Goal: Task Accomplishment & Management: Manage account settings

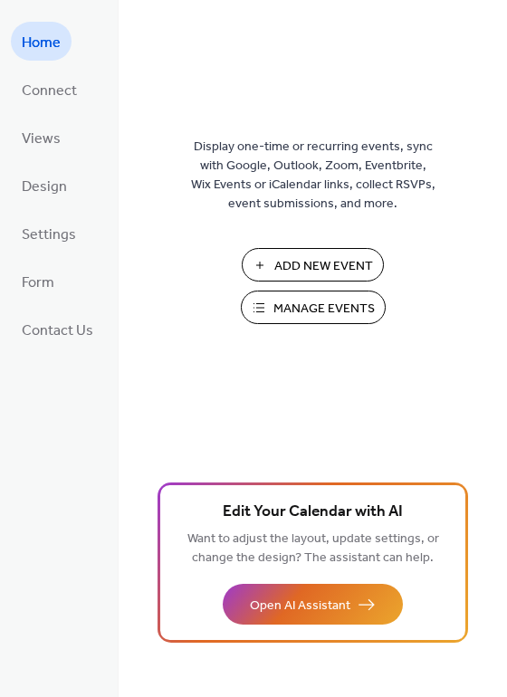
click at [323, 302] on span "Manage Events" at bounding box center [323, 309] width 101 height 19
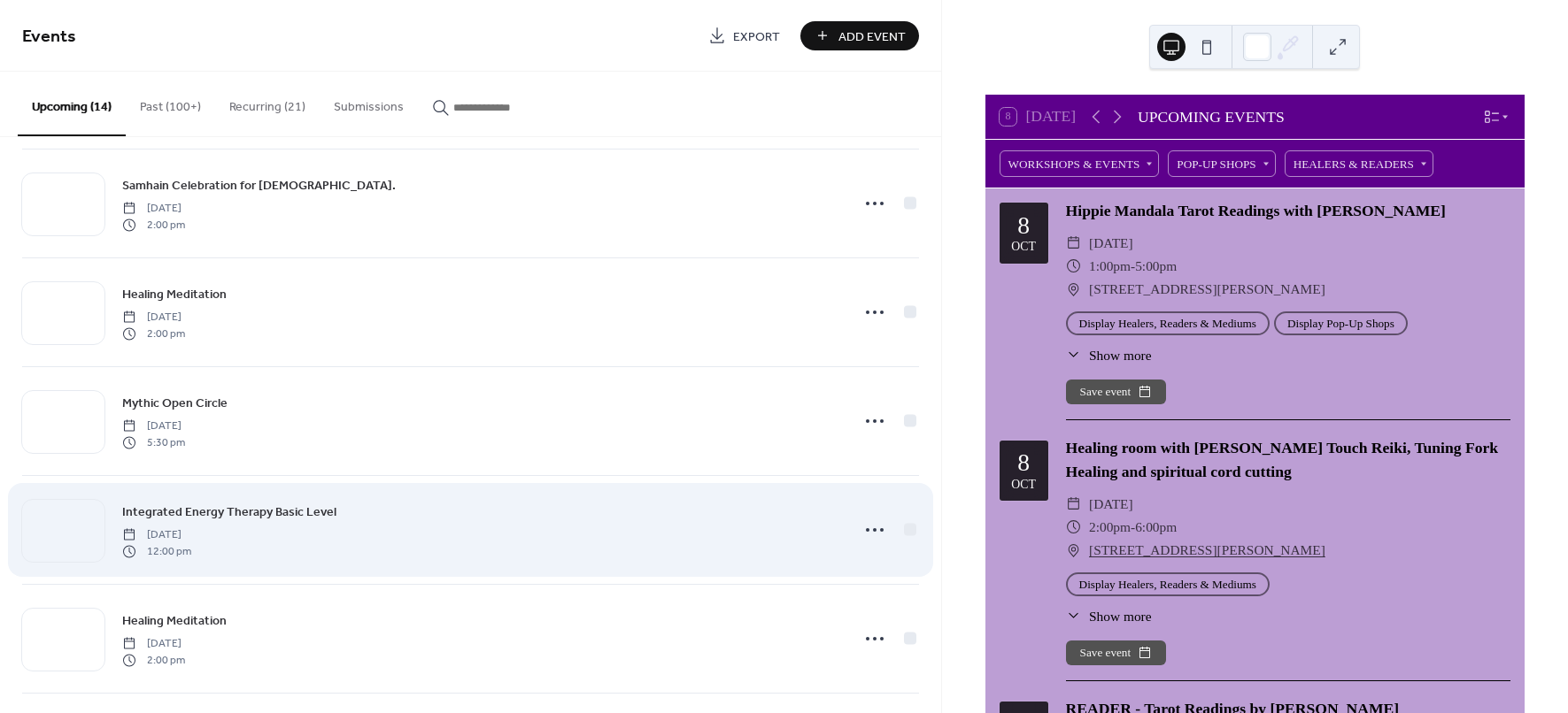
scroll to position [996, 0]
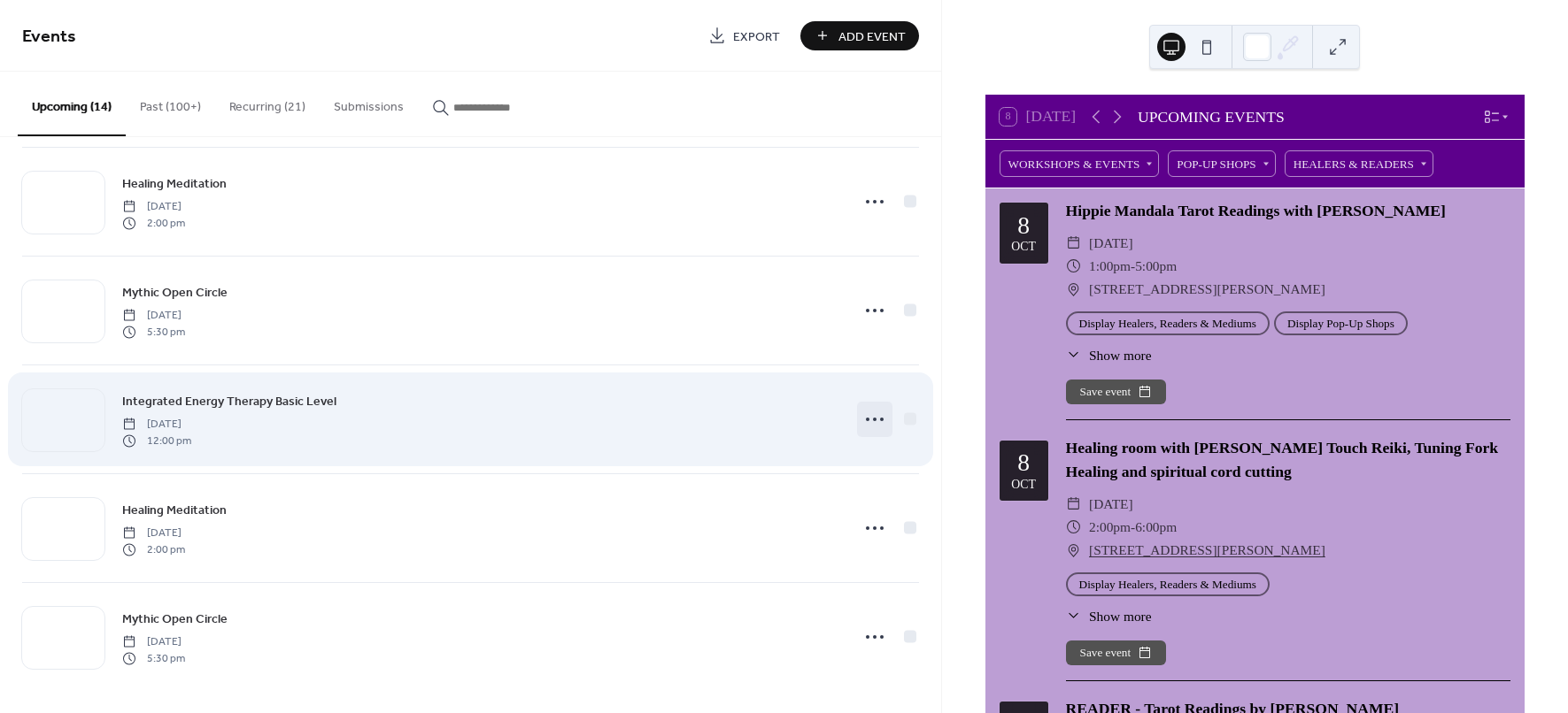
click at [867, 420] on icon at bounding box center [874, 420] width 28 height 28
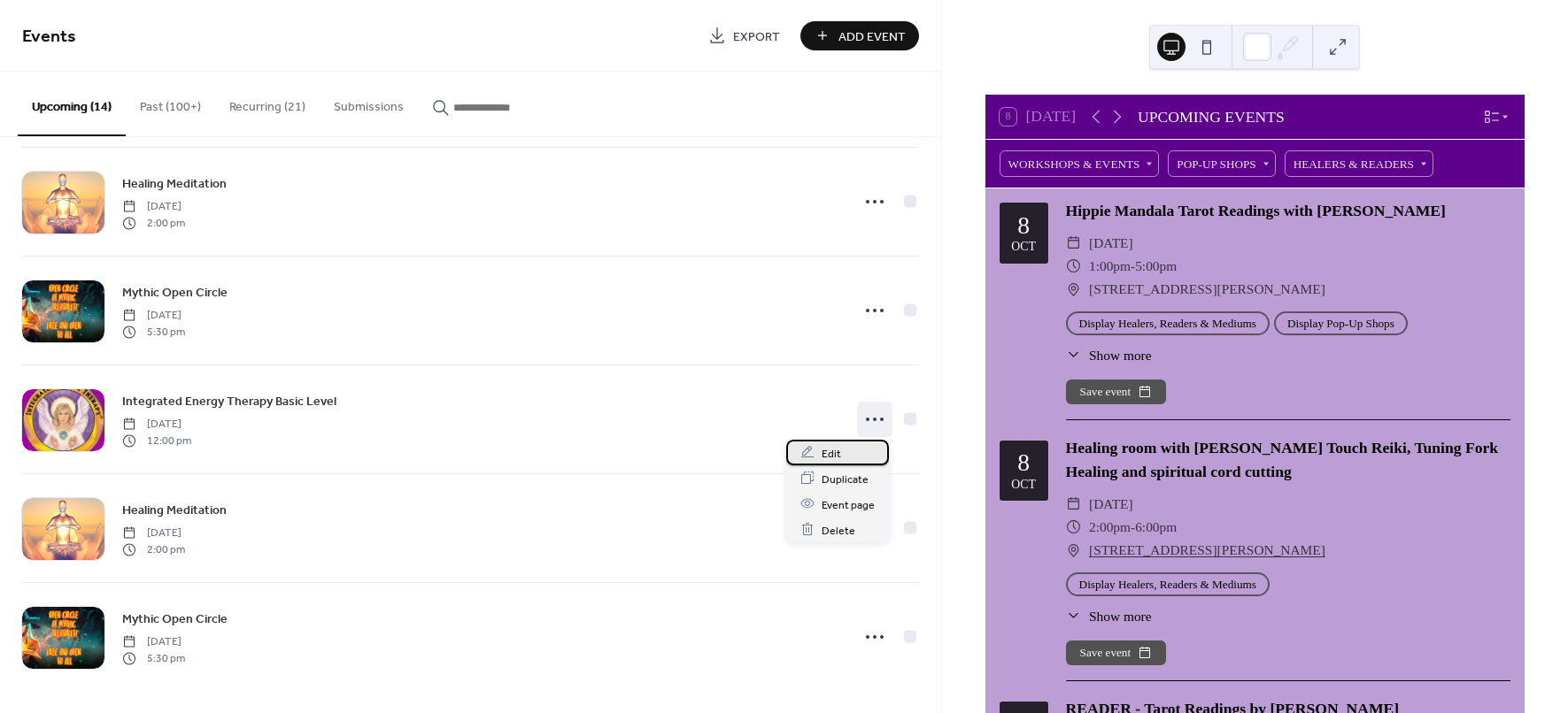
click at [844, 452] on div "Edit" at bounding box center [837, 453] width 103 height 25
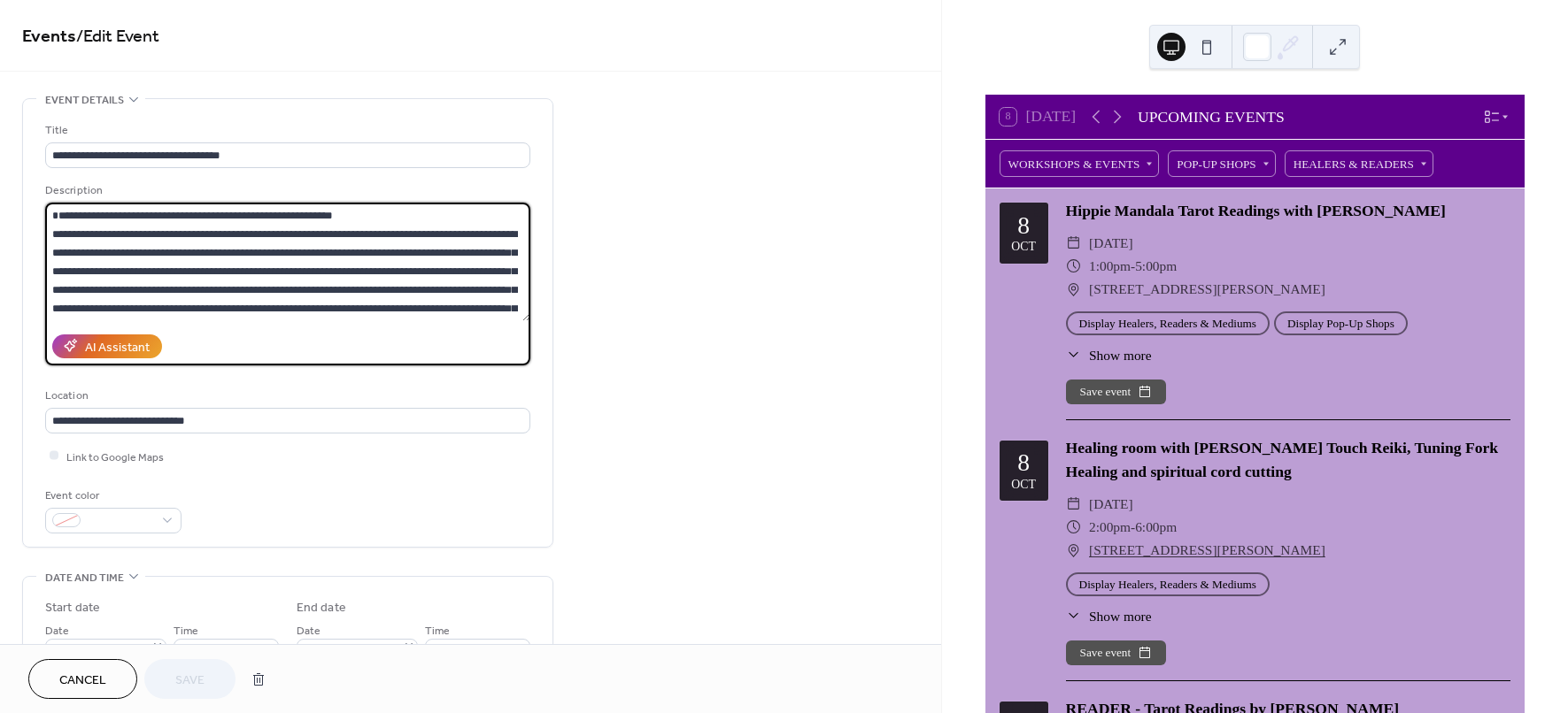
click at [365, 293] on textarea at bounding box center [288, 261] width 485 height 118
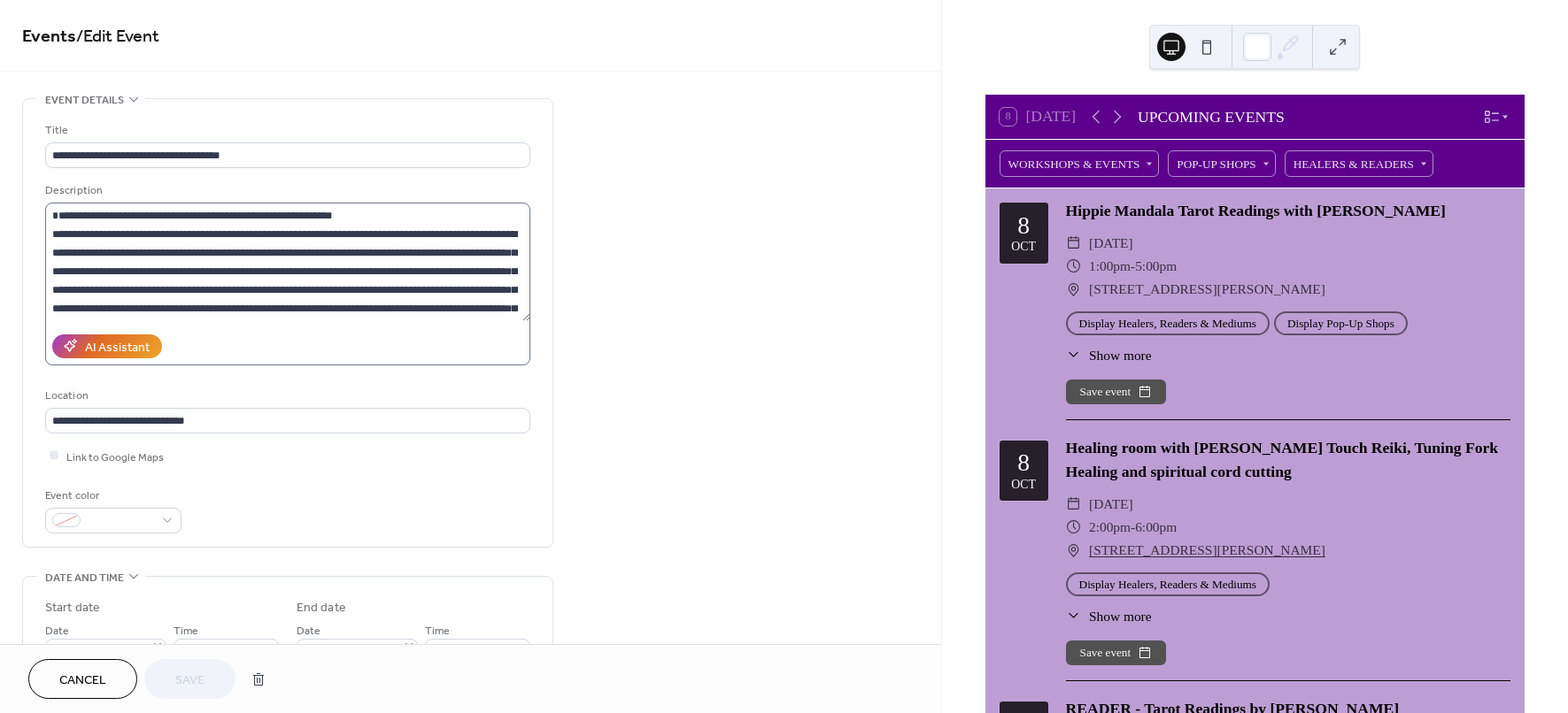
click at [333, 326] on label at bounding box center [288, 284] width 485 height 163
click at [333, 322] on textarea at bounding box center [288, 261] width 485 height 118
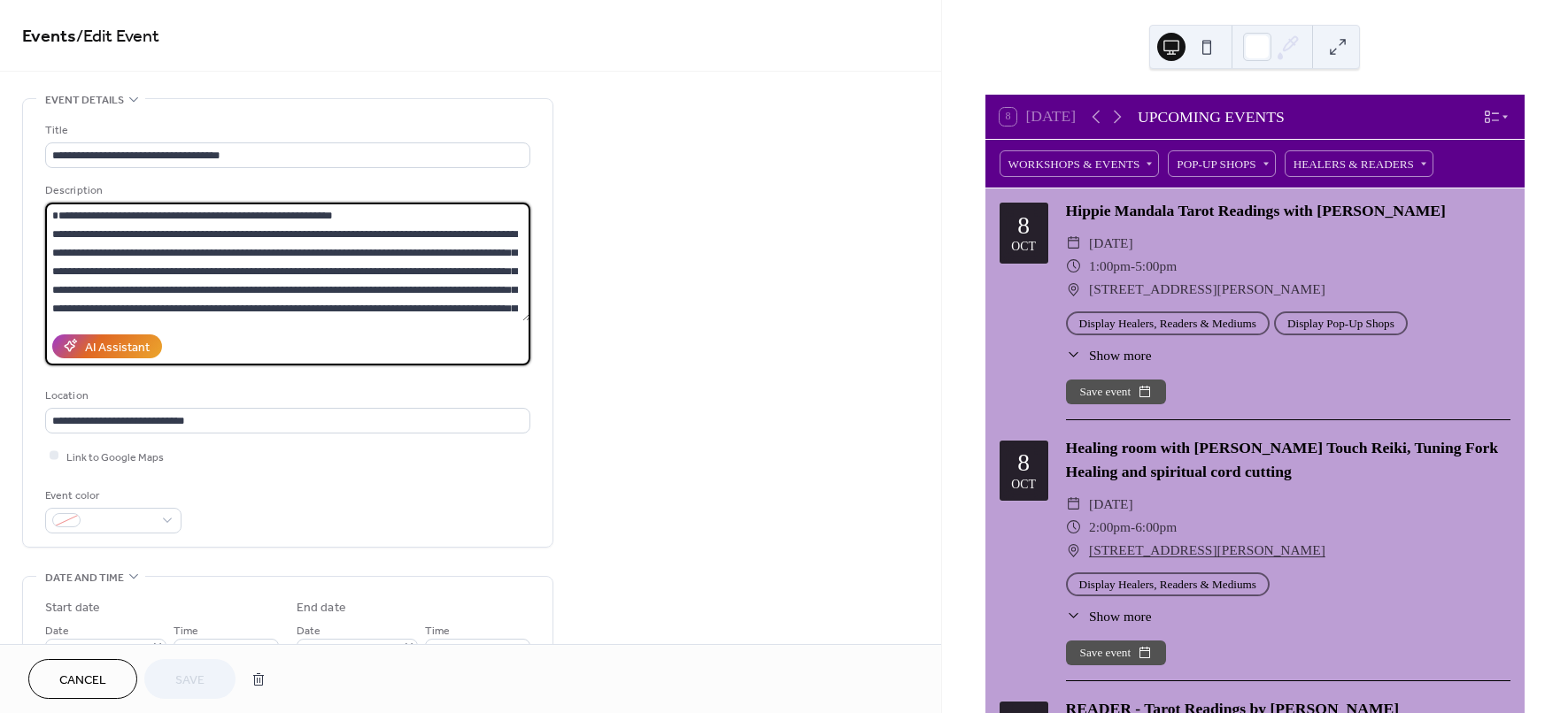
drag, startPoint x: 503, startPoint y: 308, endPoint x: 520, endPoint y: 311, distance: 17.3
click at [505, 308] on textarea at bounding box center [288, 261] width 485 height 118
click at [517, 311] on textarea at bounding box center [288, 261] width 485 height 118
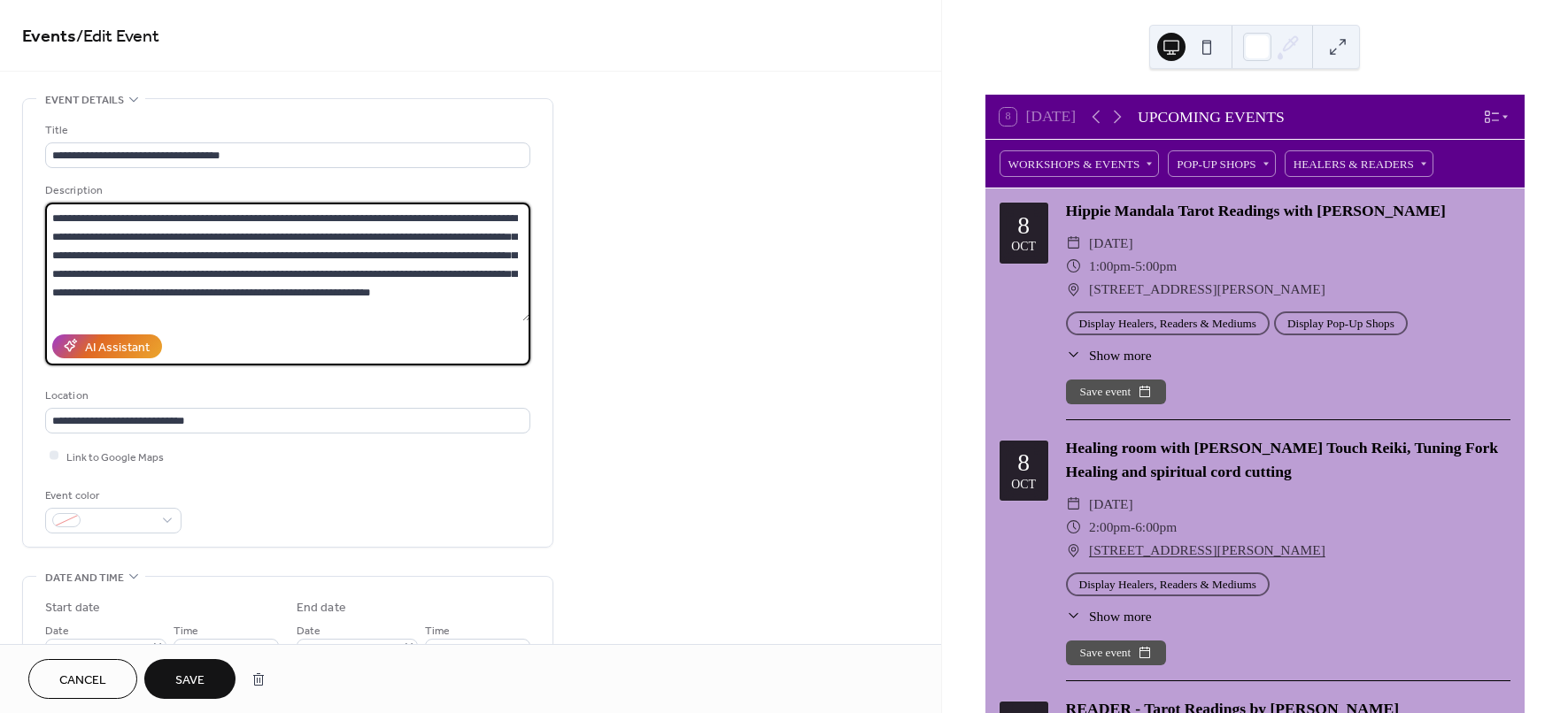
scroll to position [33, 0]
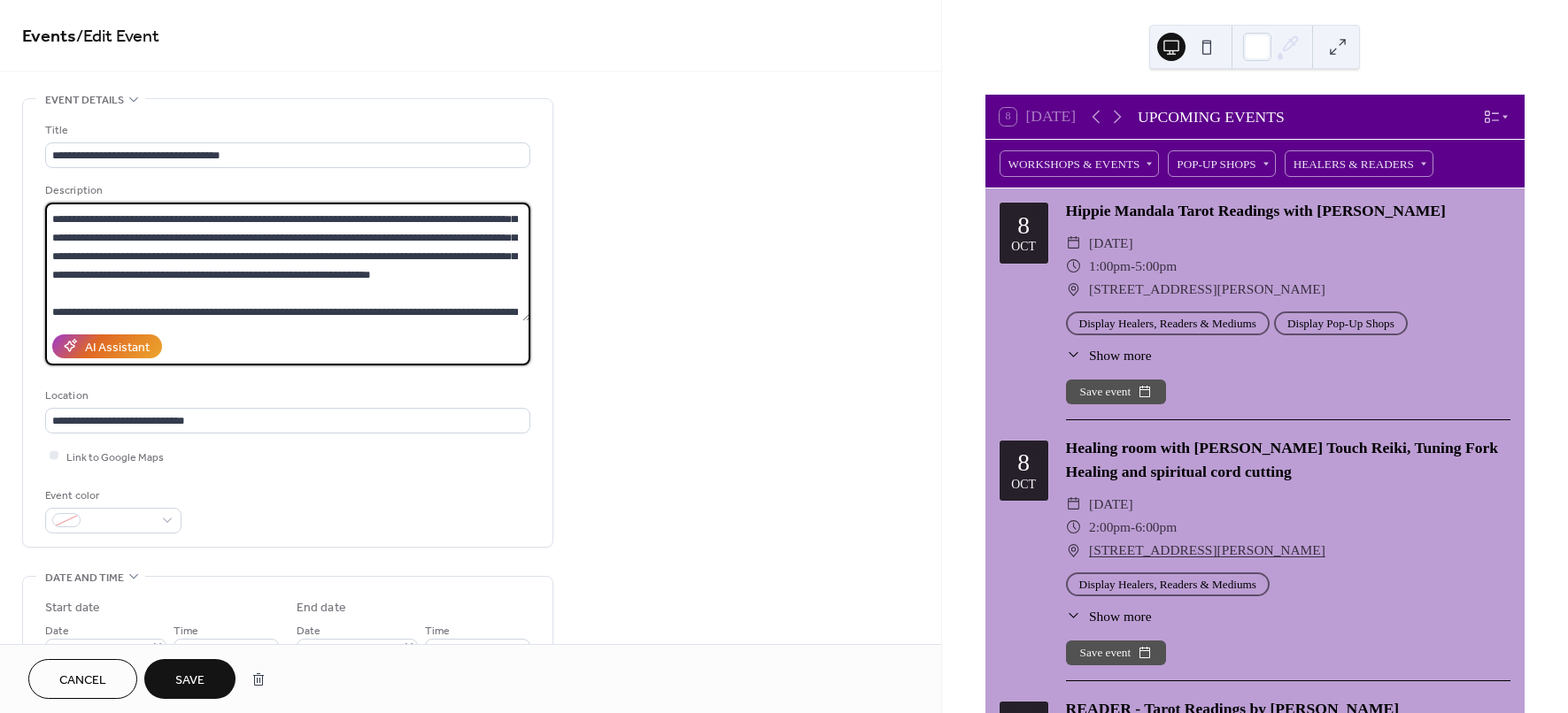
paste textarea "**********"
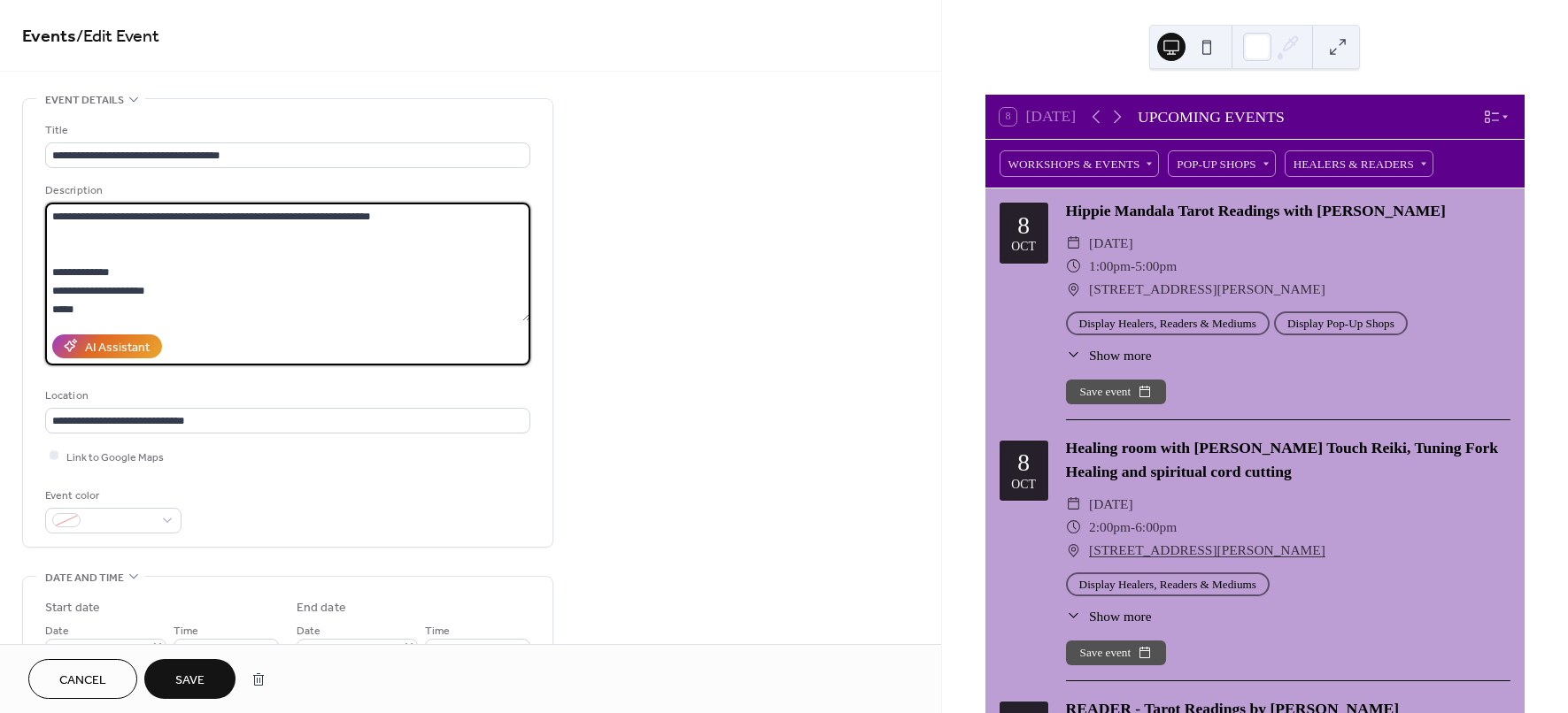
scroll to position [96, 0]
drag, startPoint x: 84, startPoint y: 305, endPoint x: 27, endPoint y: 269, distance: 67.4
click at [27, 269] on div "**********" at bounding box center [288, 323] width 529 height 448
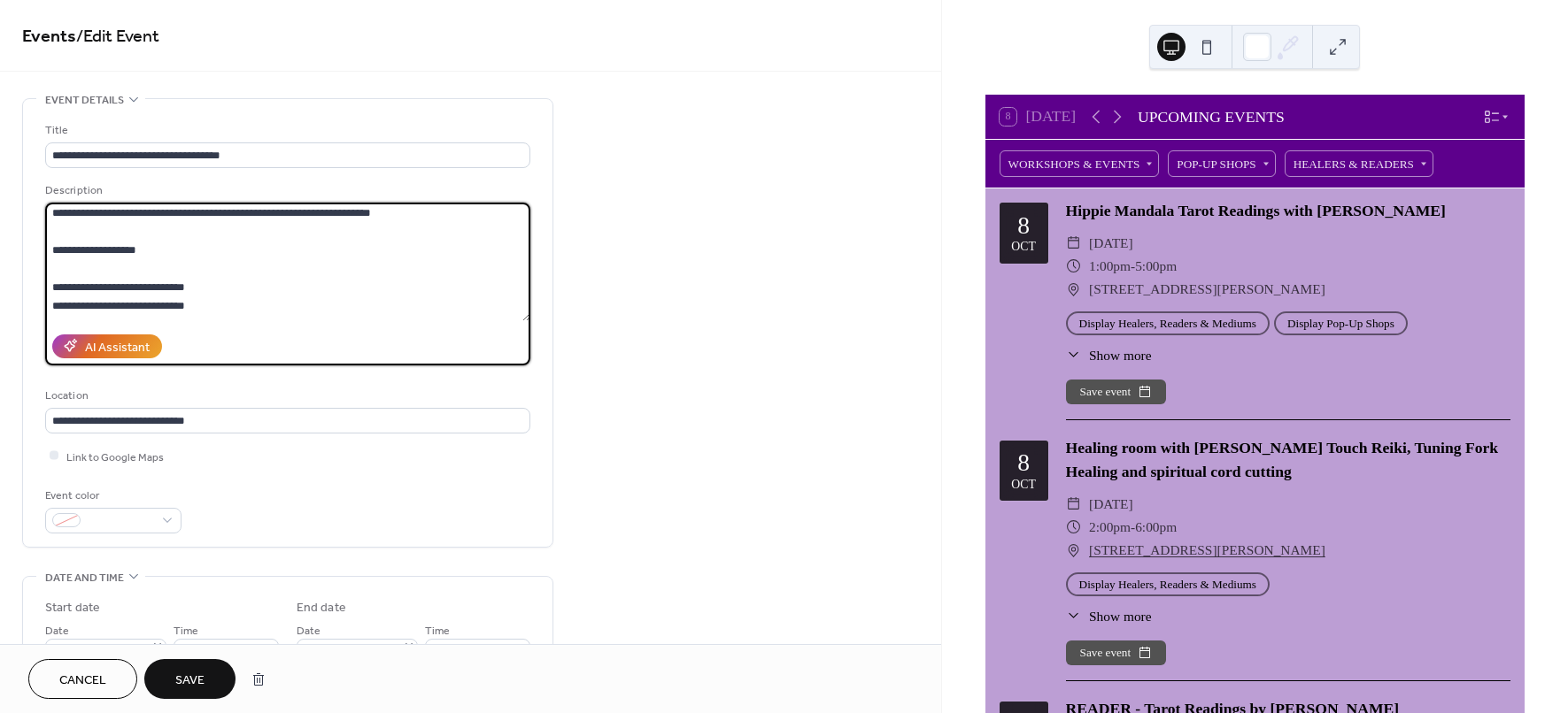
click at [277, 243] on textarea at bounding box center [288, 261] width 485 height 118
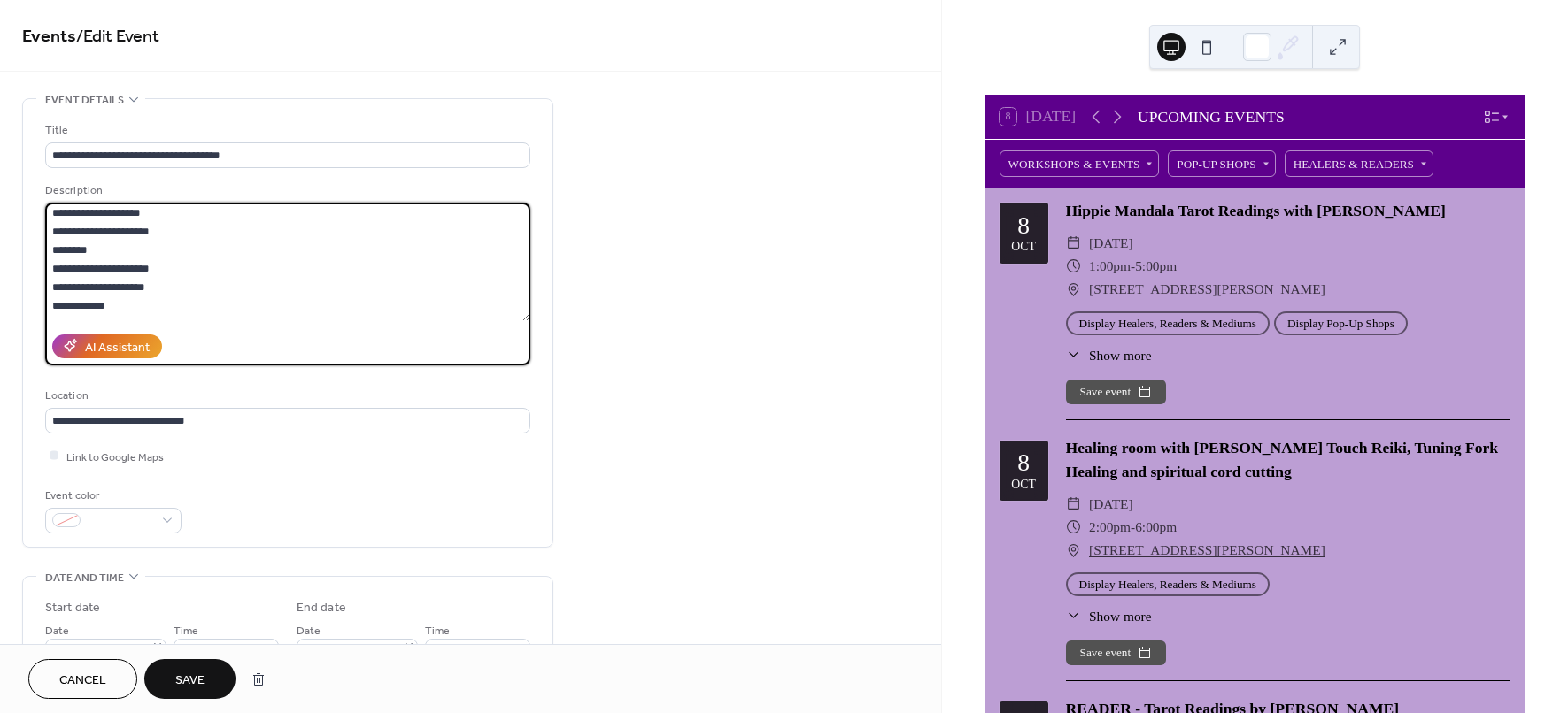
scroll to position [206, 0]
click at [46, 225] on textarea at bounding box center [288, 261] width 485 height 118
type textarea "**********"
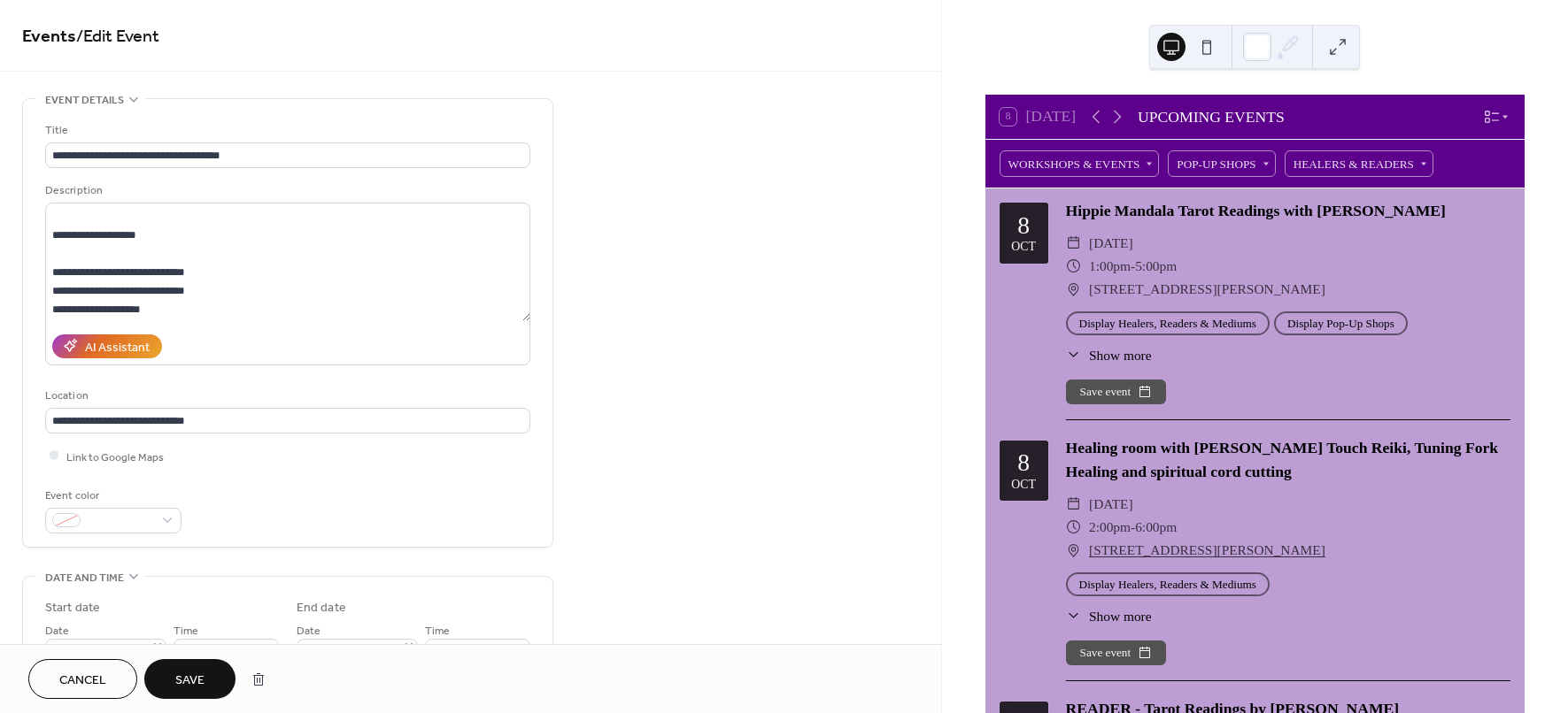
click at [82, 693] on button "Cancel" at bounding box center [82, 679] width 109 height 40
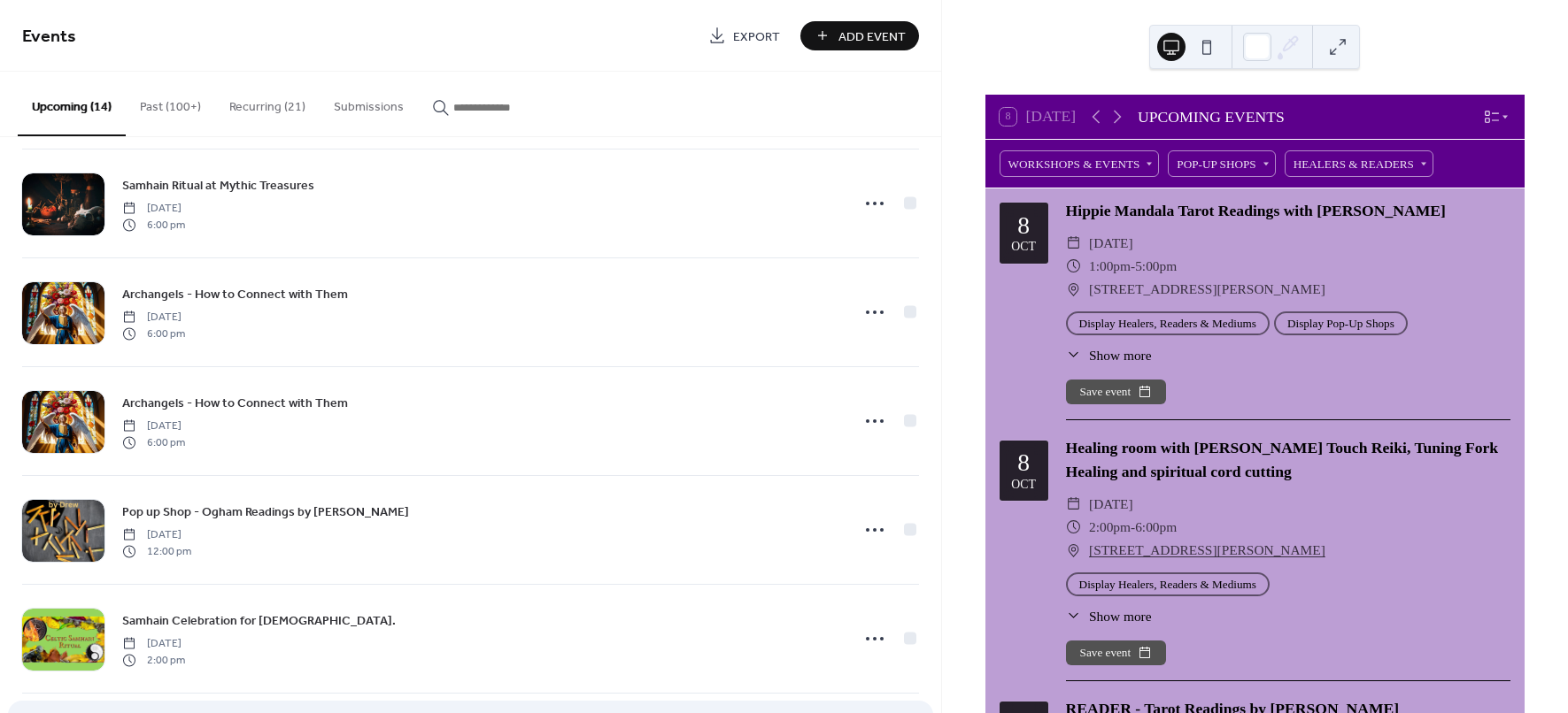
scroll to position [775, 0]
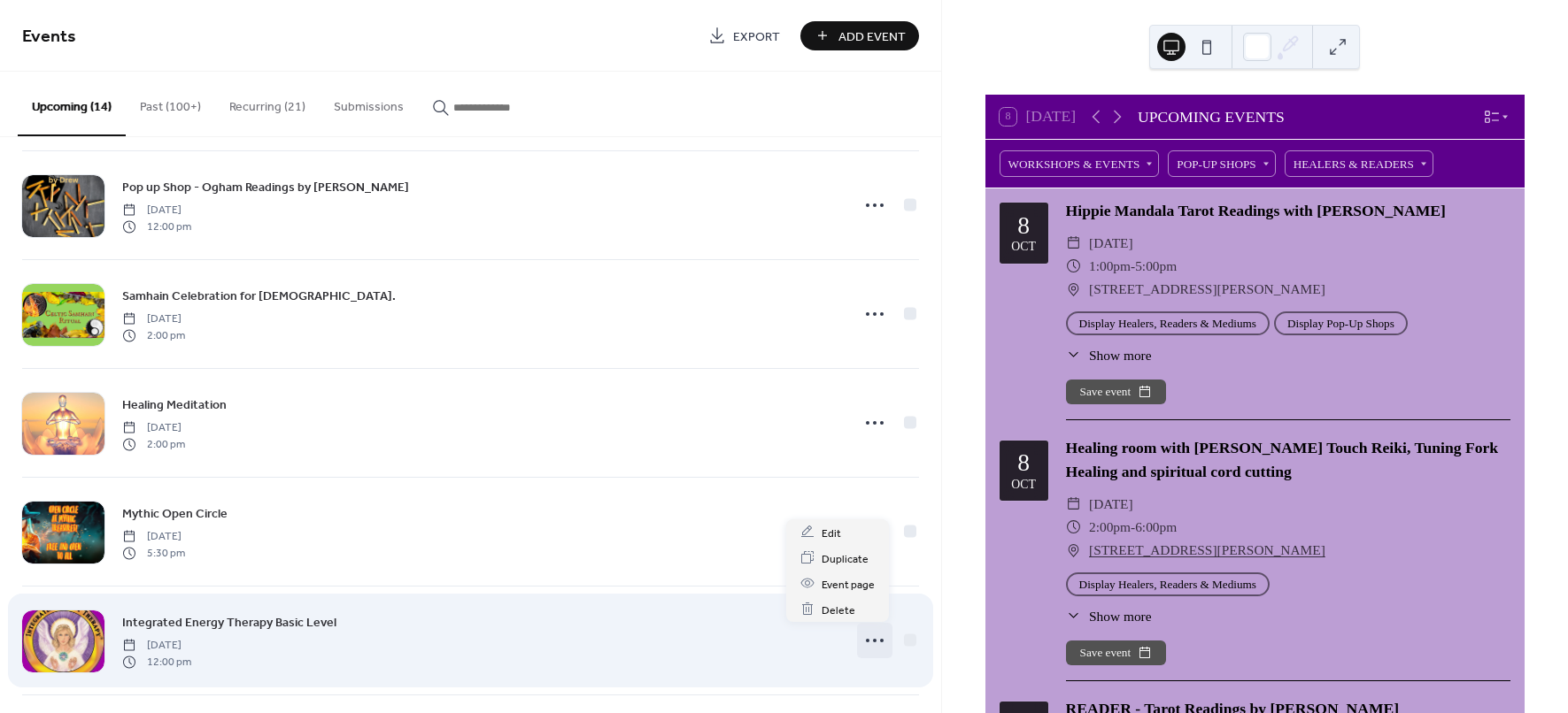
click at [861, 641] on icon at bounding box center [874, 641] width 28 height 28
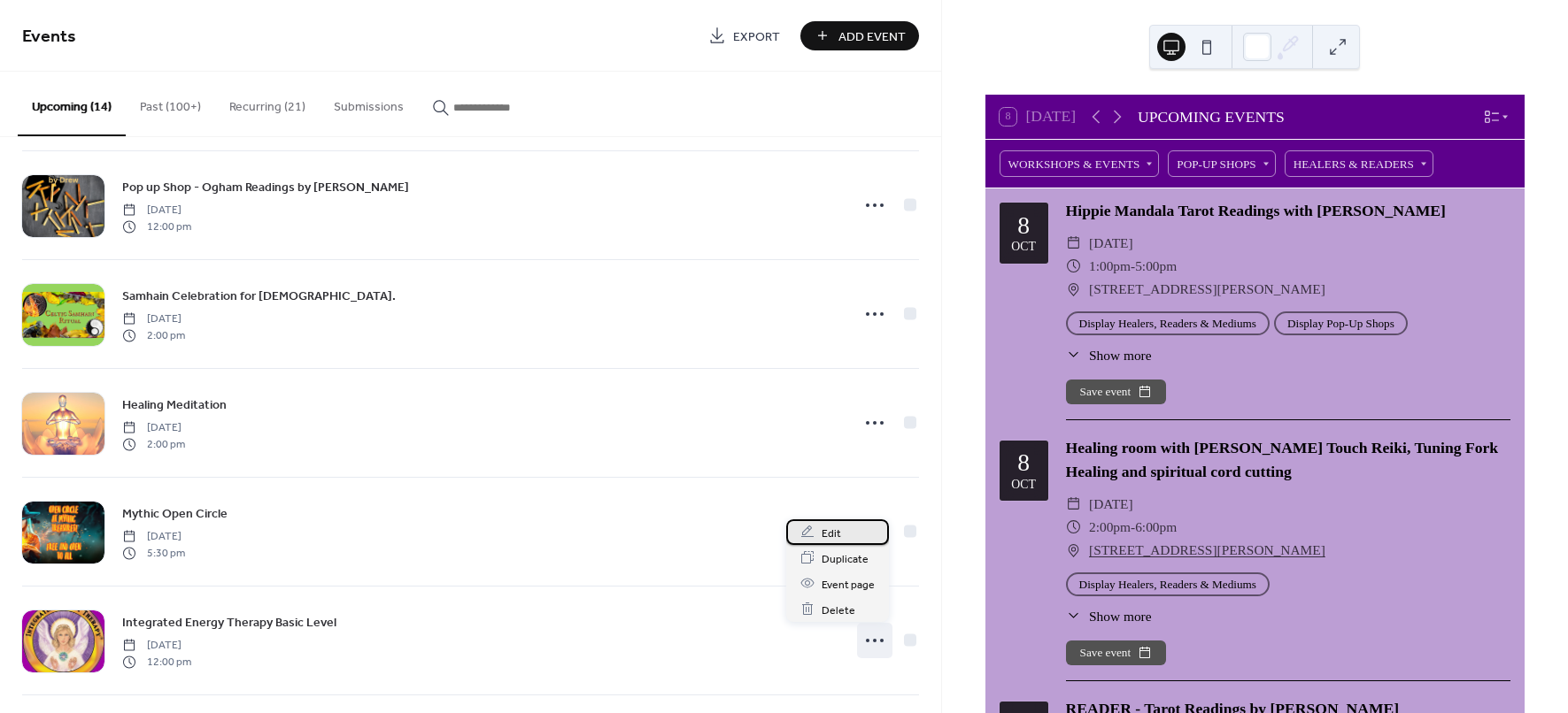
click at [838, 533] on span "Edit" at bounding box center [831, 533] width 20 height 19
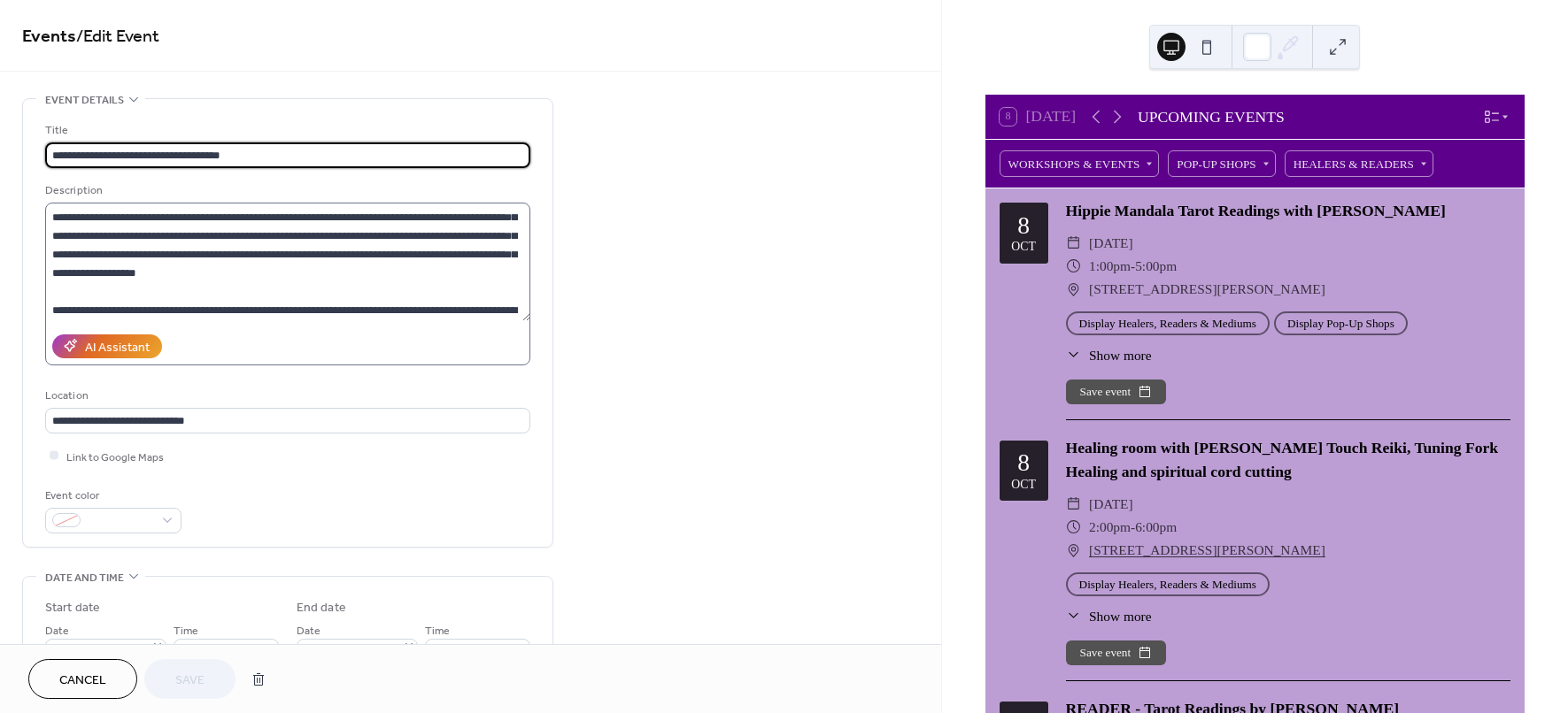
scroll to position [241, 0]
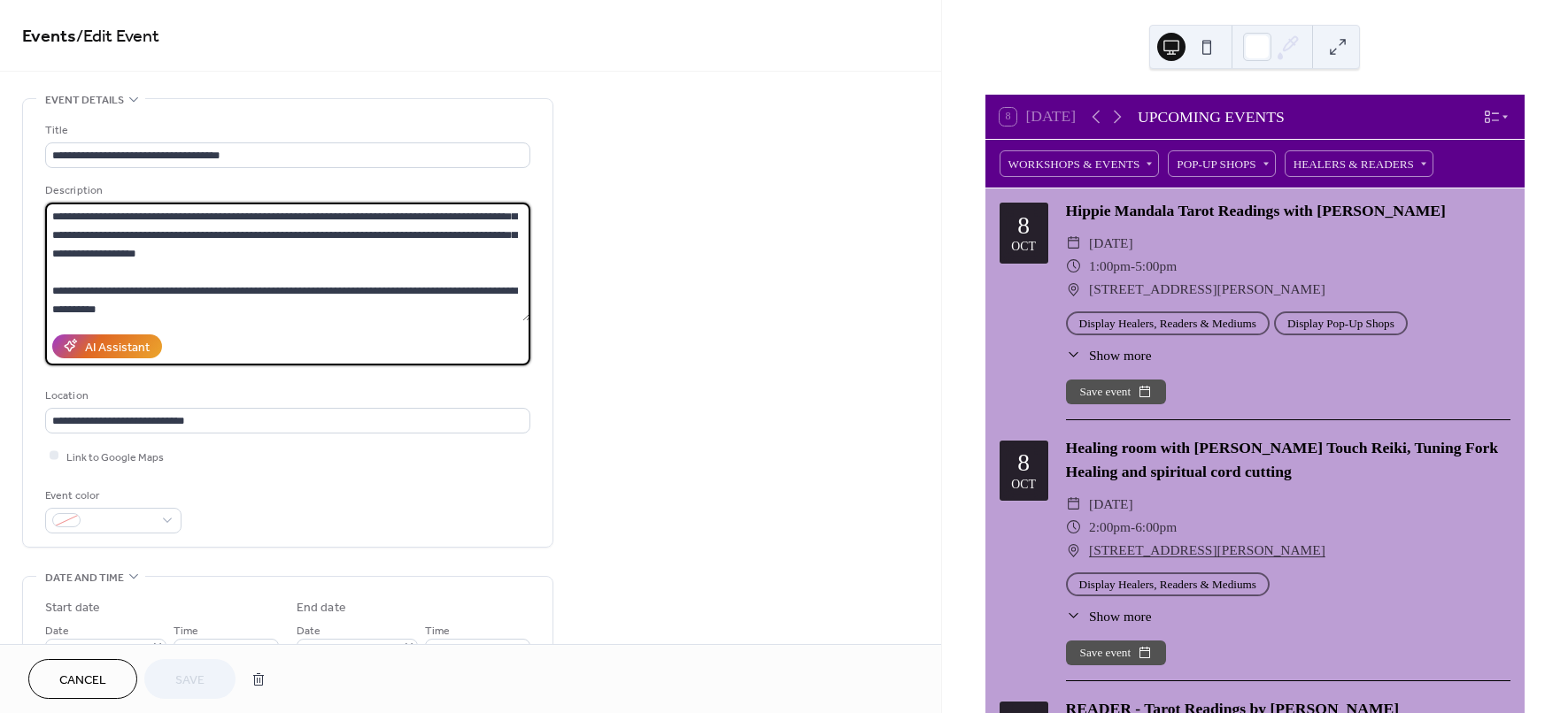
click at [172, 310] on textarea at bounding box center [288, 261] width 485 height 118
drag, startPoint x: 181, startPoint y: 293, endPoint x: 187, endPoint y: 311, distance: 19.0
click at [187, 311] on textarea at bounding box center [288, 261] width 485 height 118
paste textarea "**********"
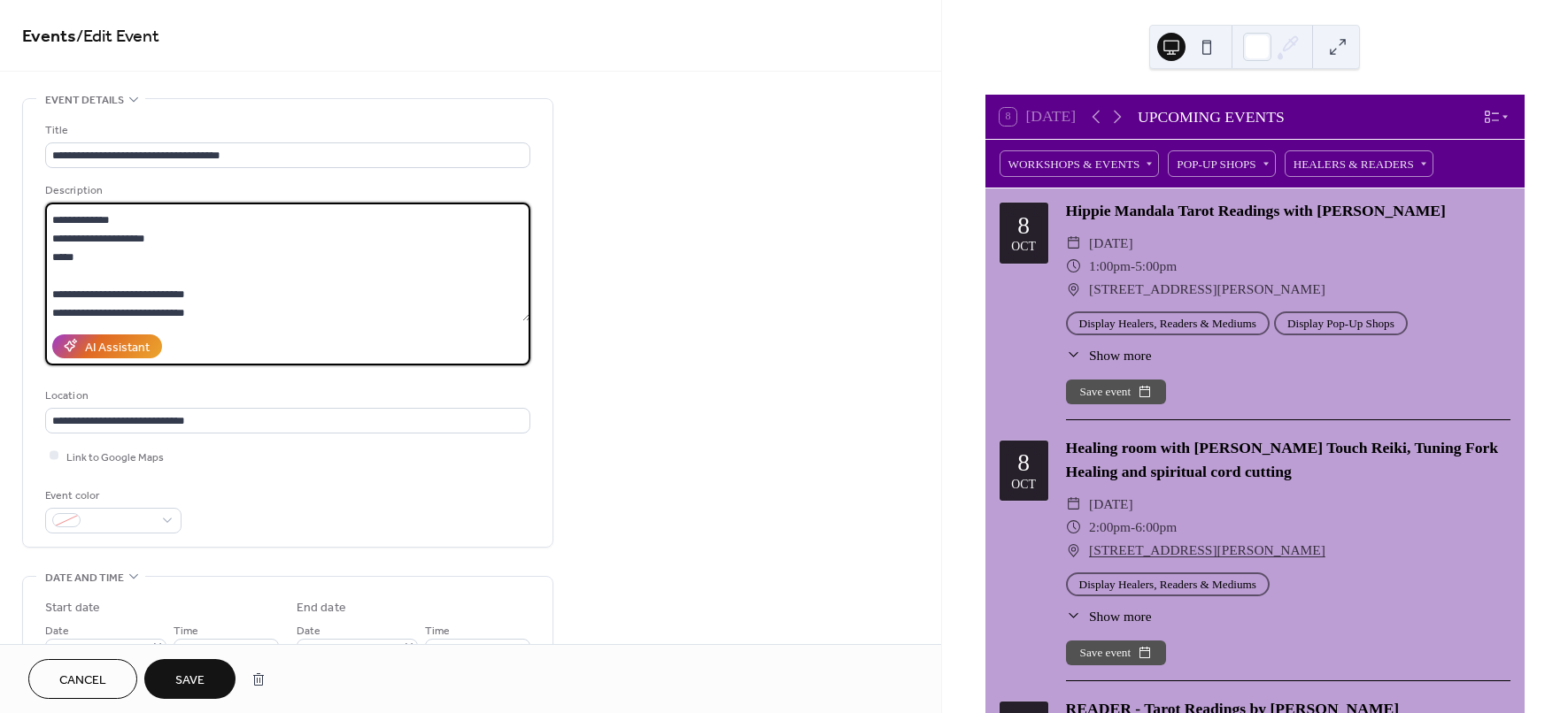
scroll to position [332, 0]
drag, startPoint x: 116, startPoint y: 223, endPoint x: 32, endPoint y: 239, distance: 85.5
click at [32, 239] on div "**********" at bounding box center [288, 323] width 529 height 448
drag, startPoint x: 82, startPoint y: 258, endPoint x: 14, endPoint y: 224, distance: 76.0
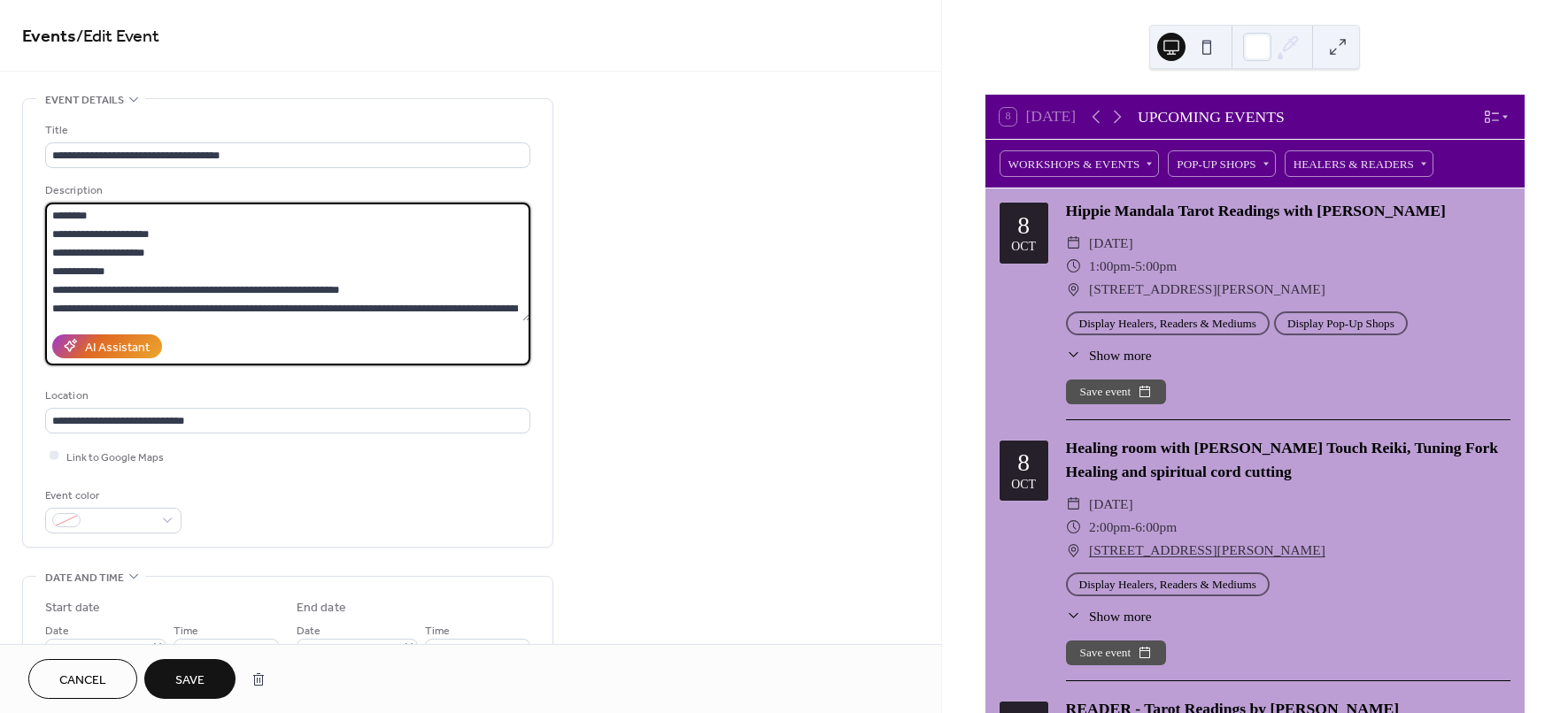
scroll to position [464, 0]
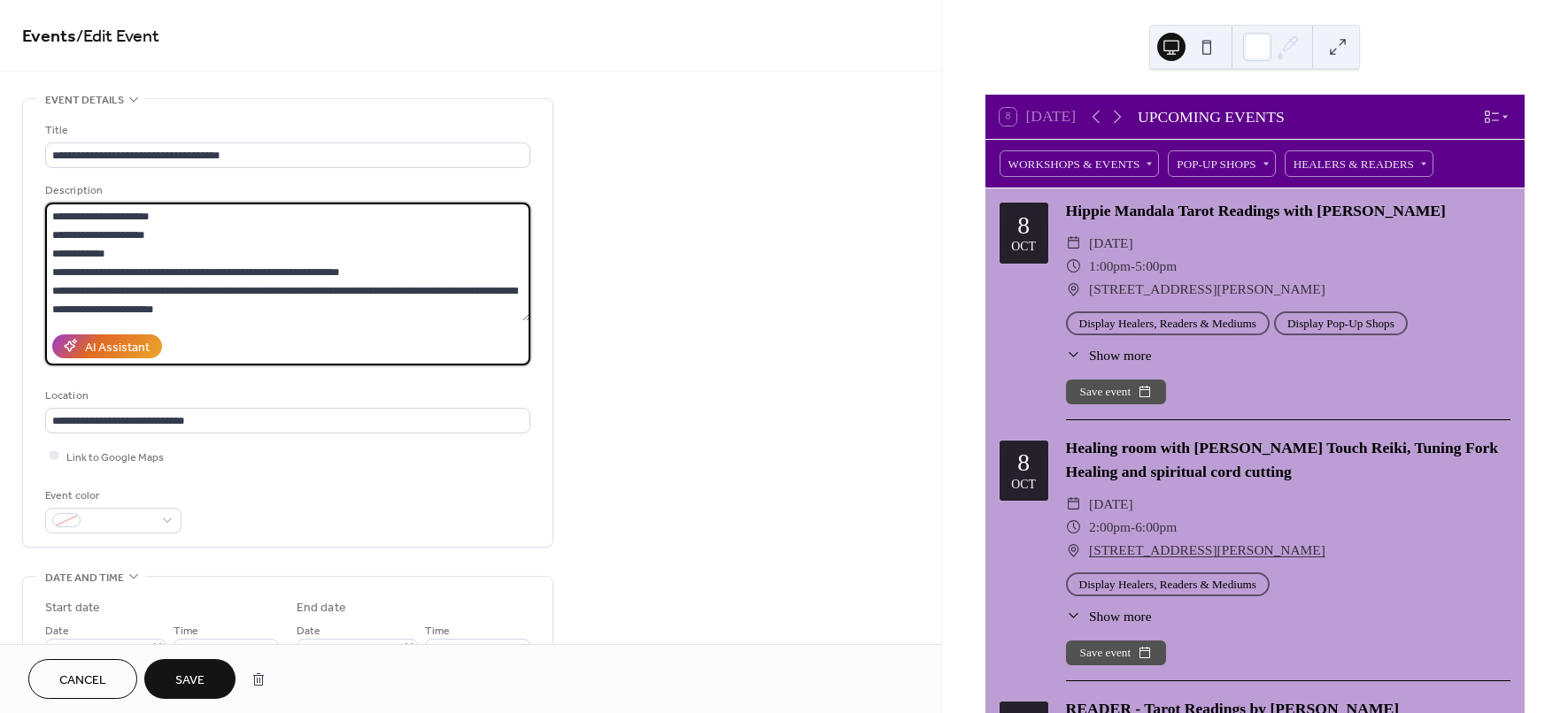
drag, startPoint x: 221, startPoint y: 301, endPoint x: 160, endPoint y: 311, distance: 61.8
click at [158, 311] on textarea at bounding box center [288, 261] width 485 height 118
click at [249, 313] on textarea at bounding box center [288, 261] width 485 height 118
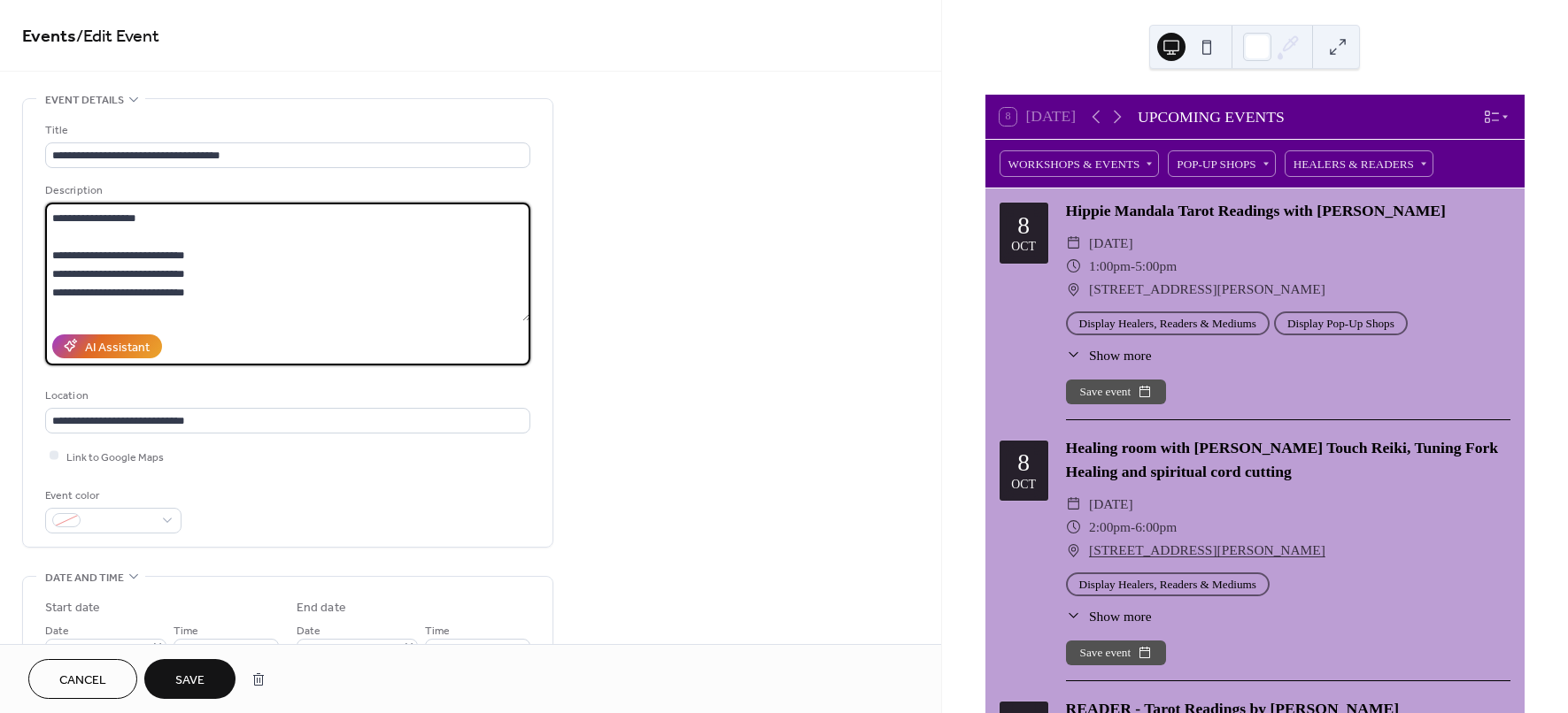
scroll to position [244, 0]
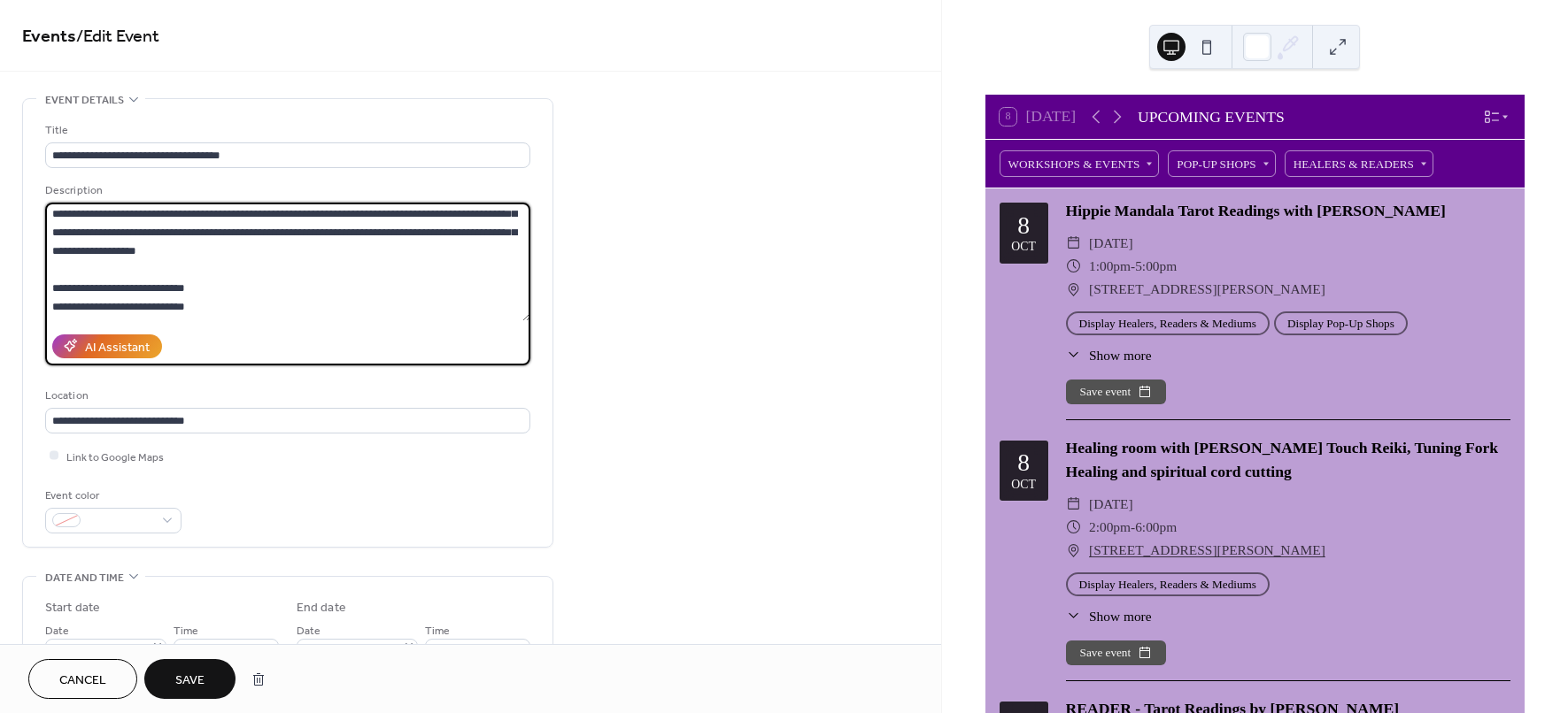
type textarea "**********"
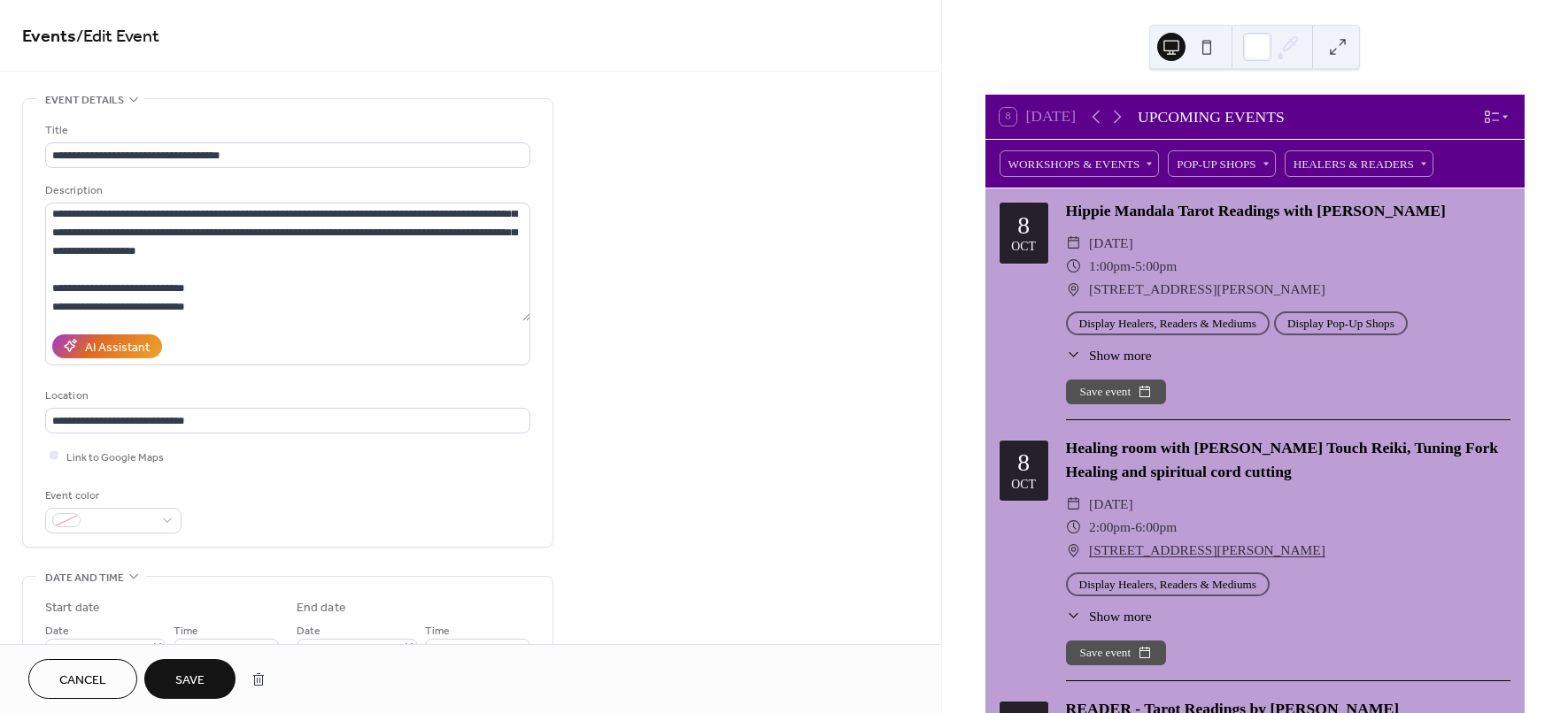
click at [188, 679] on span "Save" at bounding box center [190, 681] width 29 height 19
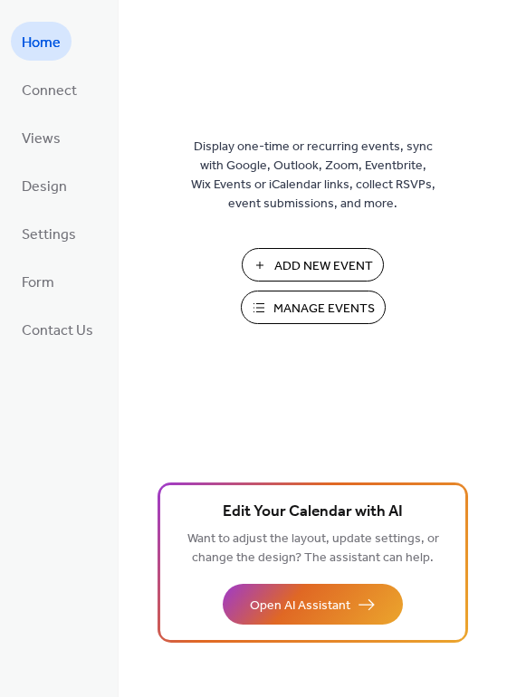
click at [321, 304] on span "Manage Events" at bounding box center [323, 309] width 101 height 19
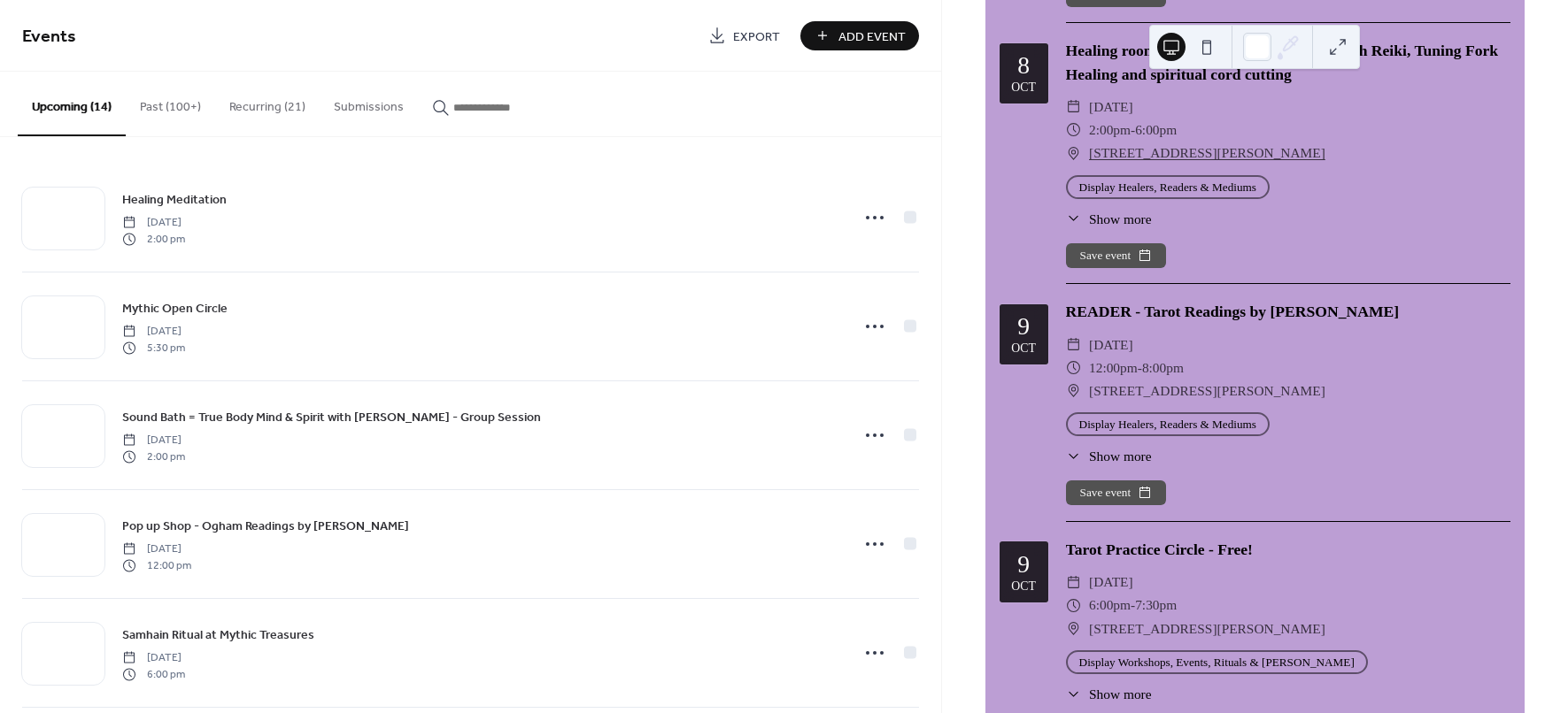
scroll to position [443, 0]
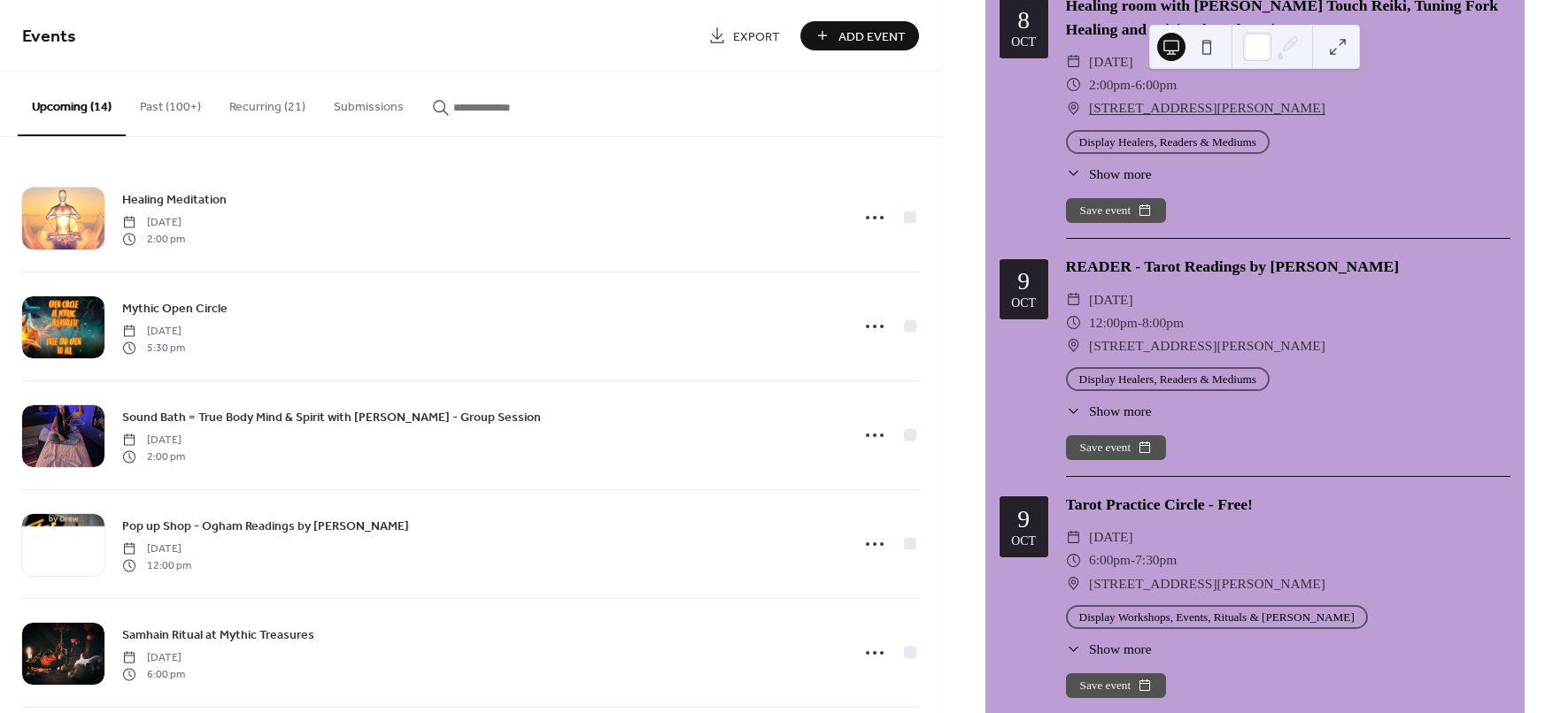
click at [156, 103] on button "Past (100+)" at bounding box center [170, 103] width 89 height 63
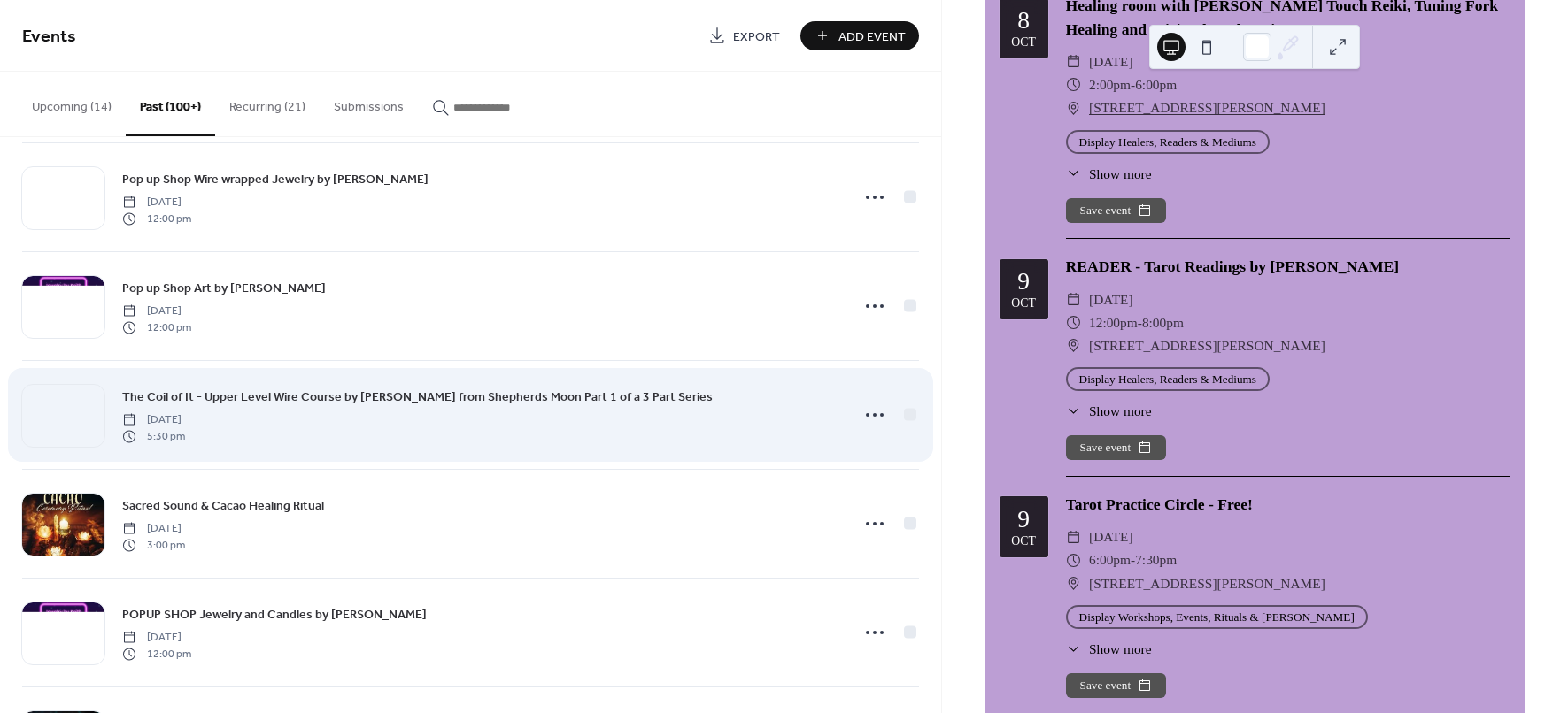
scroll to position [2655, 0]
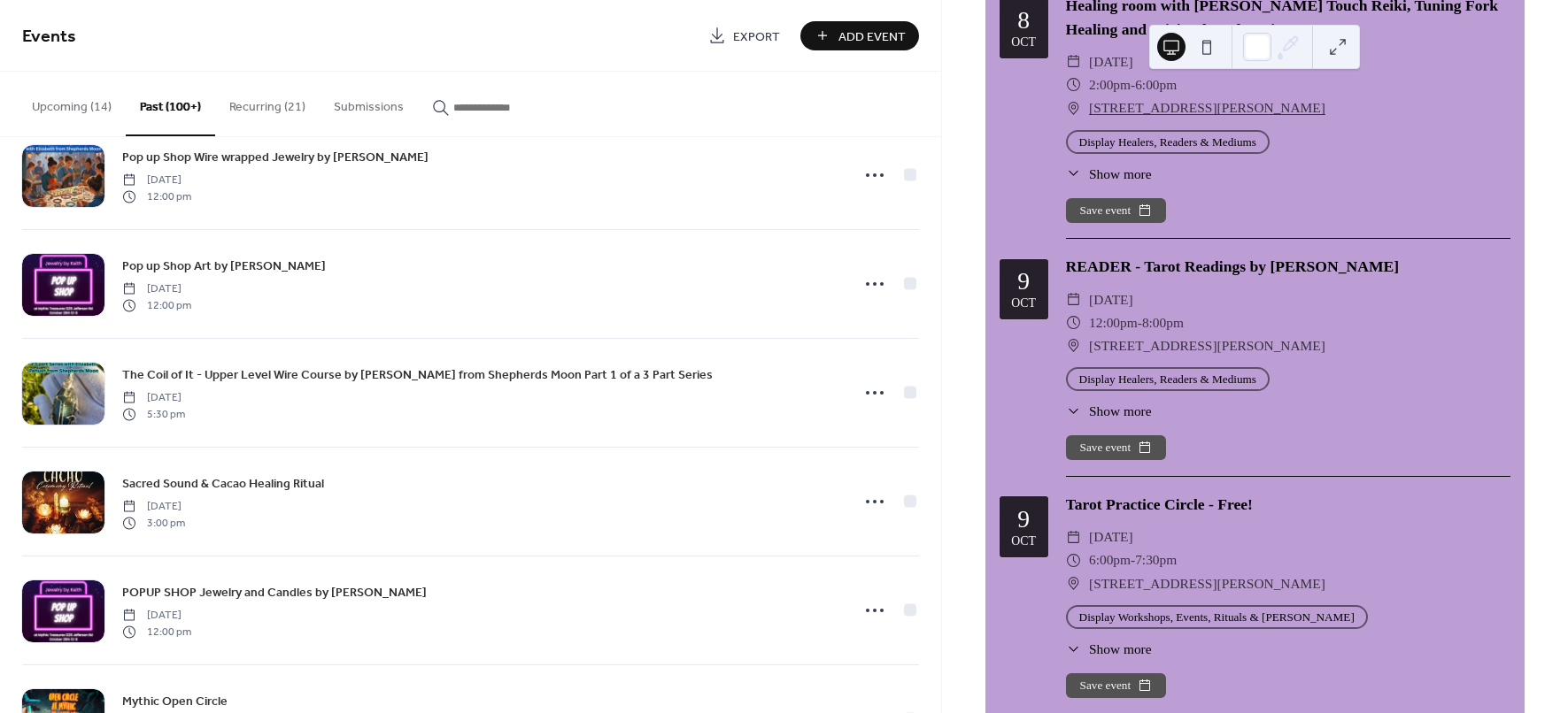
click at [95, 97] on button "Upcoming (14)" at bounding box center [71, 103] width 108 height 63
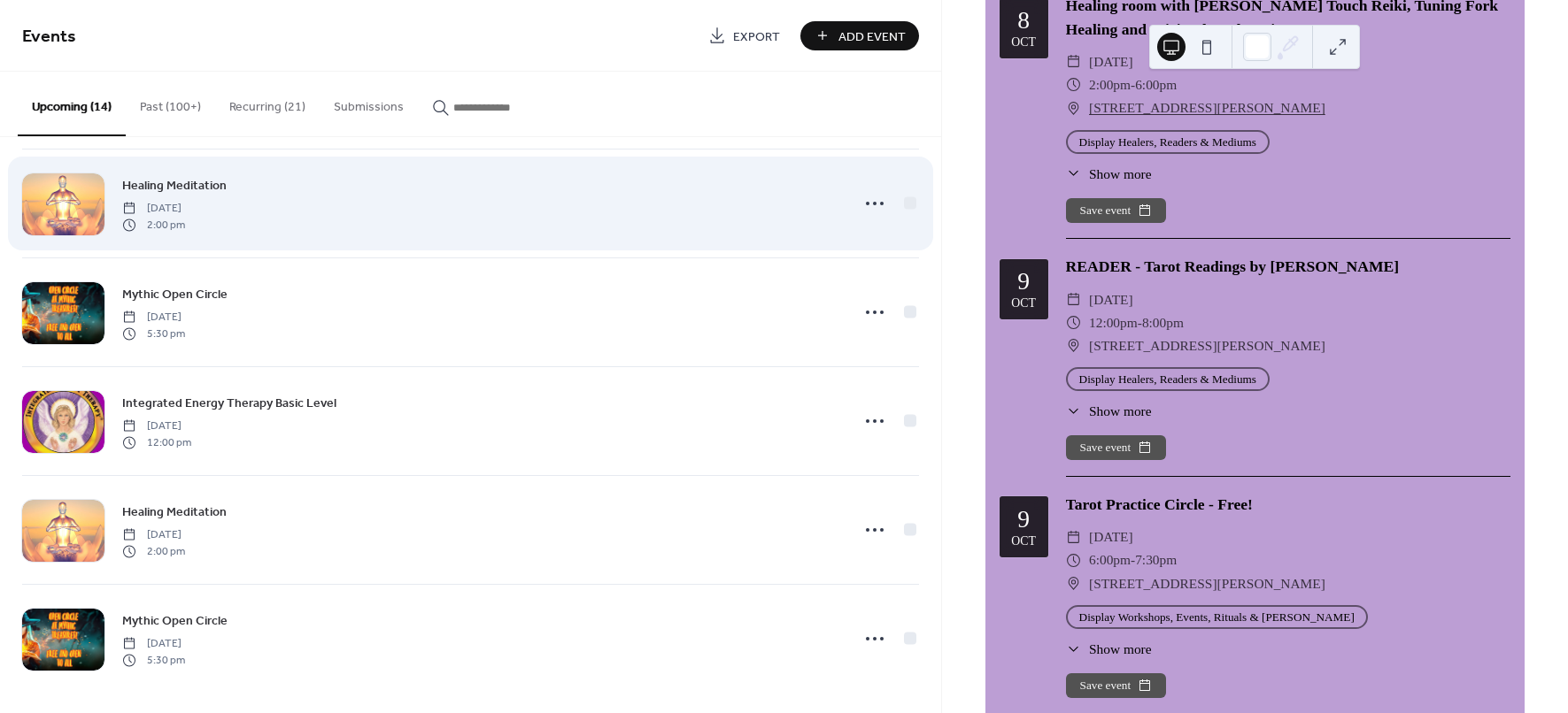
scroll to position [996, 0]
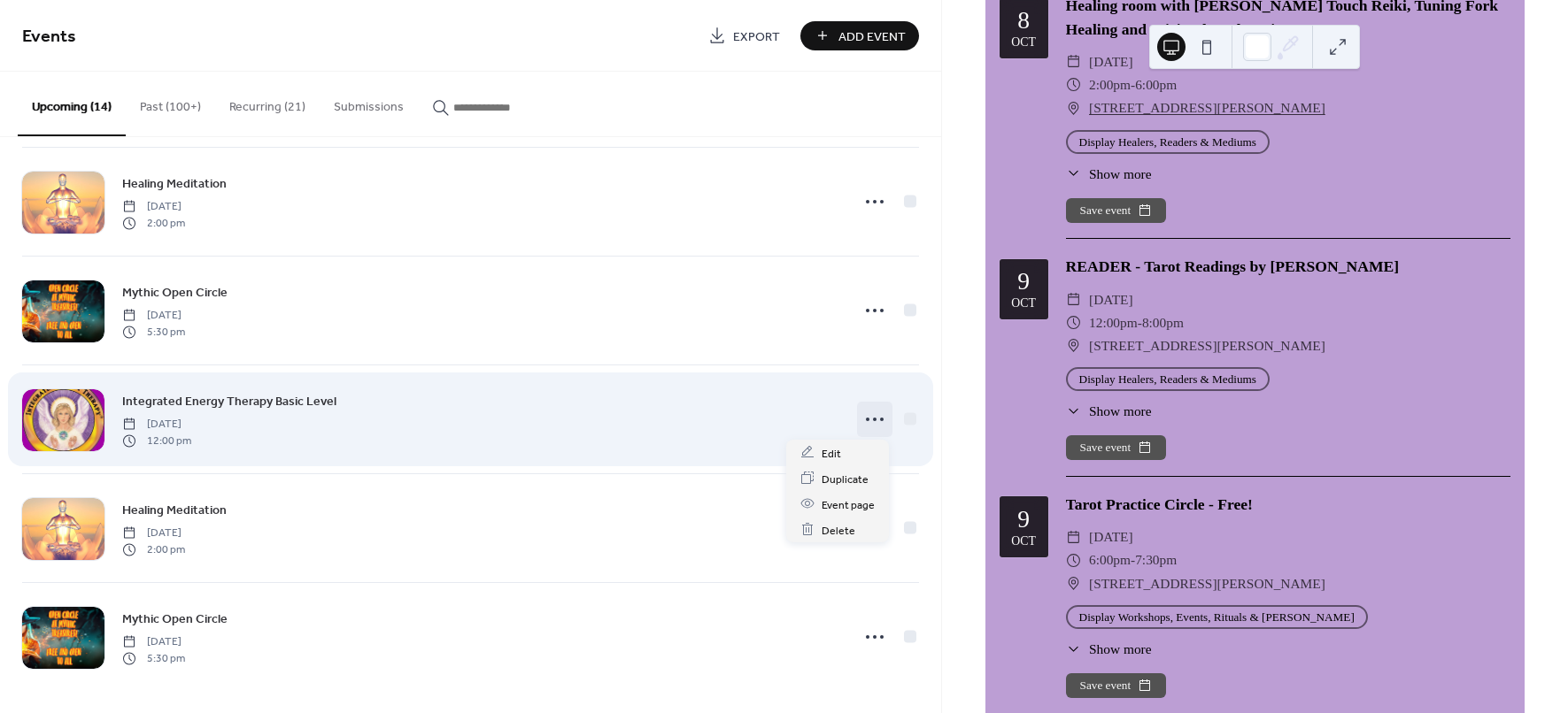
click at [863, 410] on icon at bounding box center [874, 420] width 28 height 28
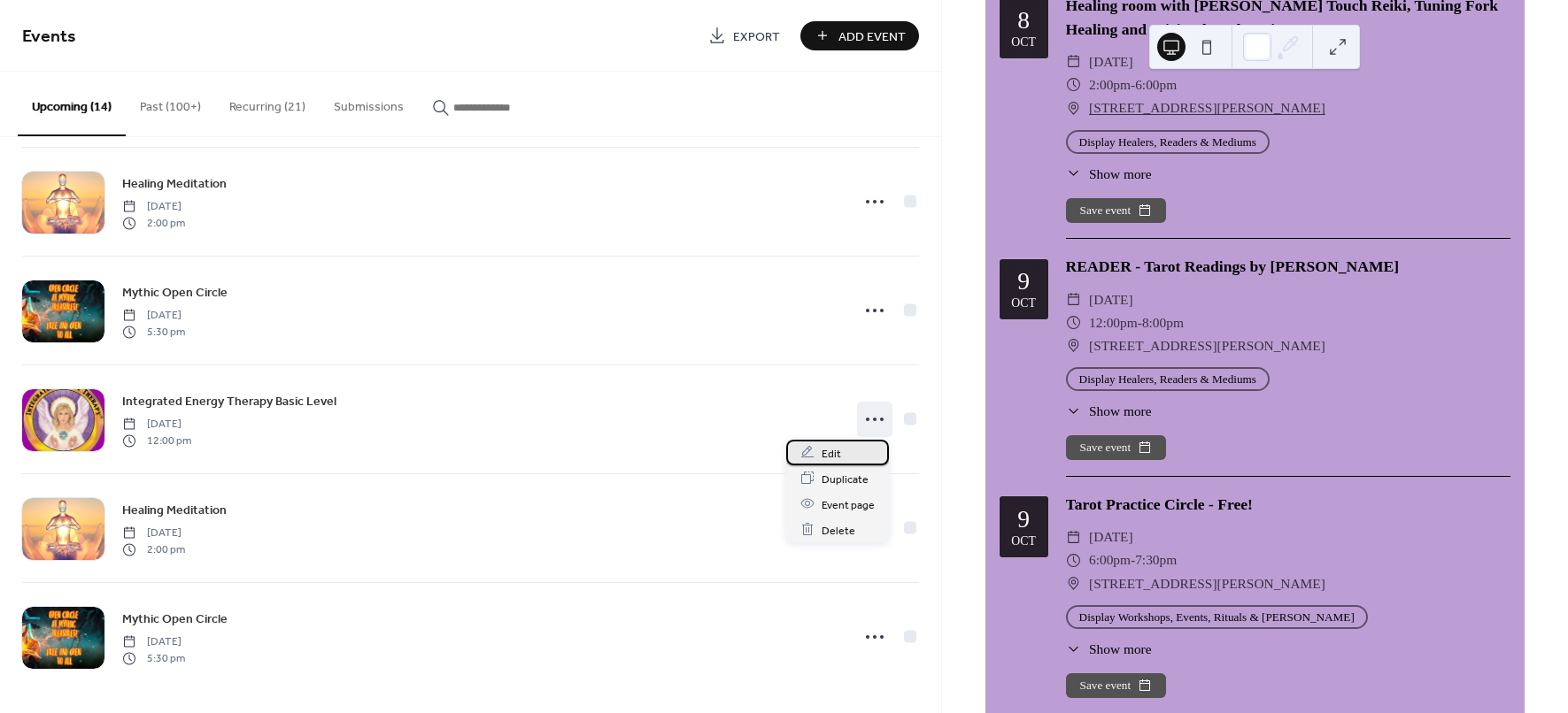
click at [825, 446] on span "Edit" at bounding box center [831, 453] width 20 height 19
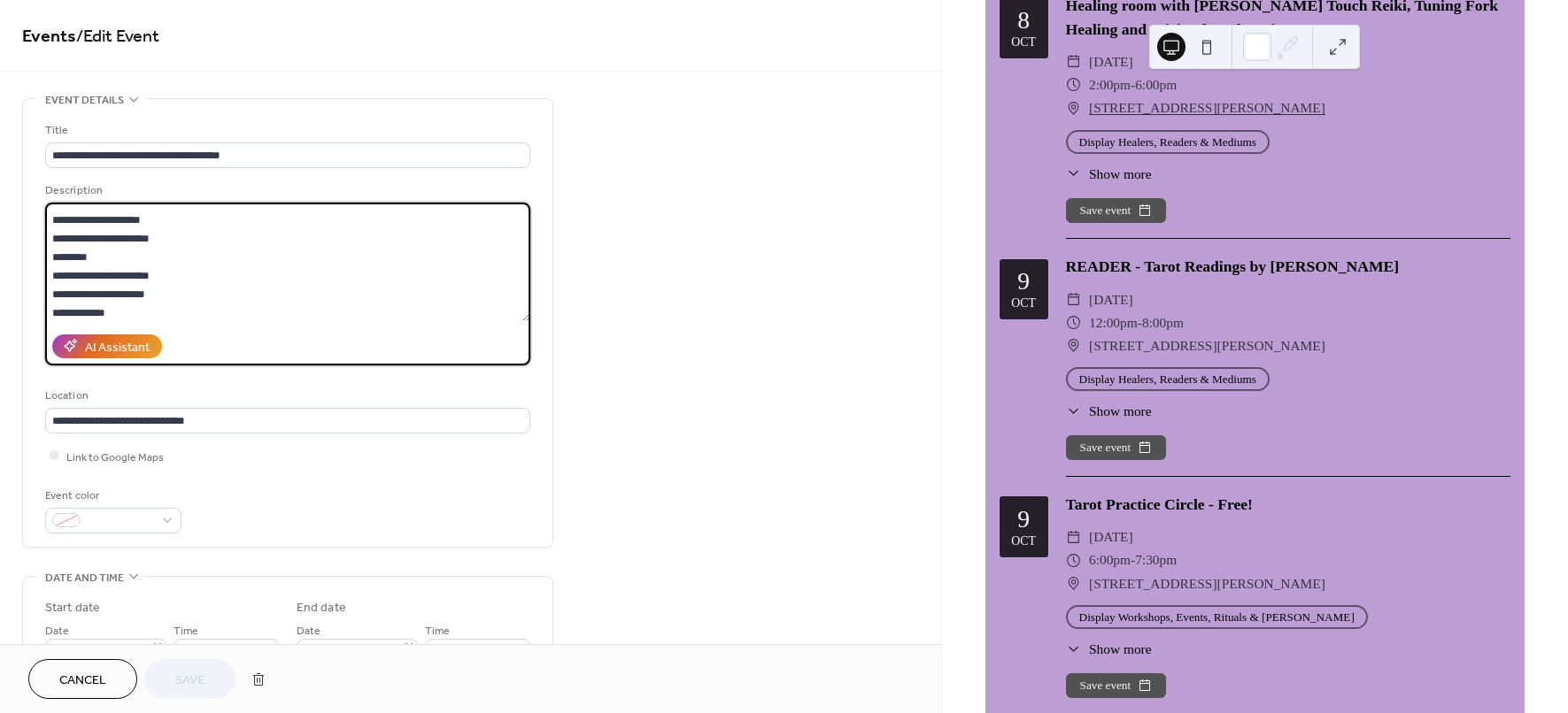
scroll to position [464, 0]
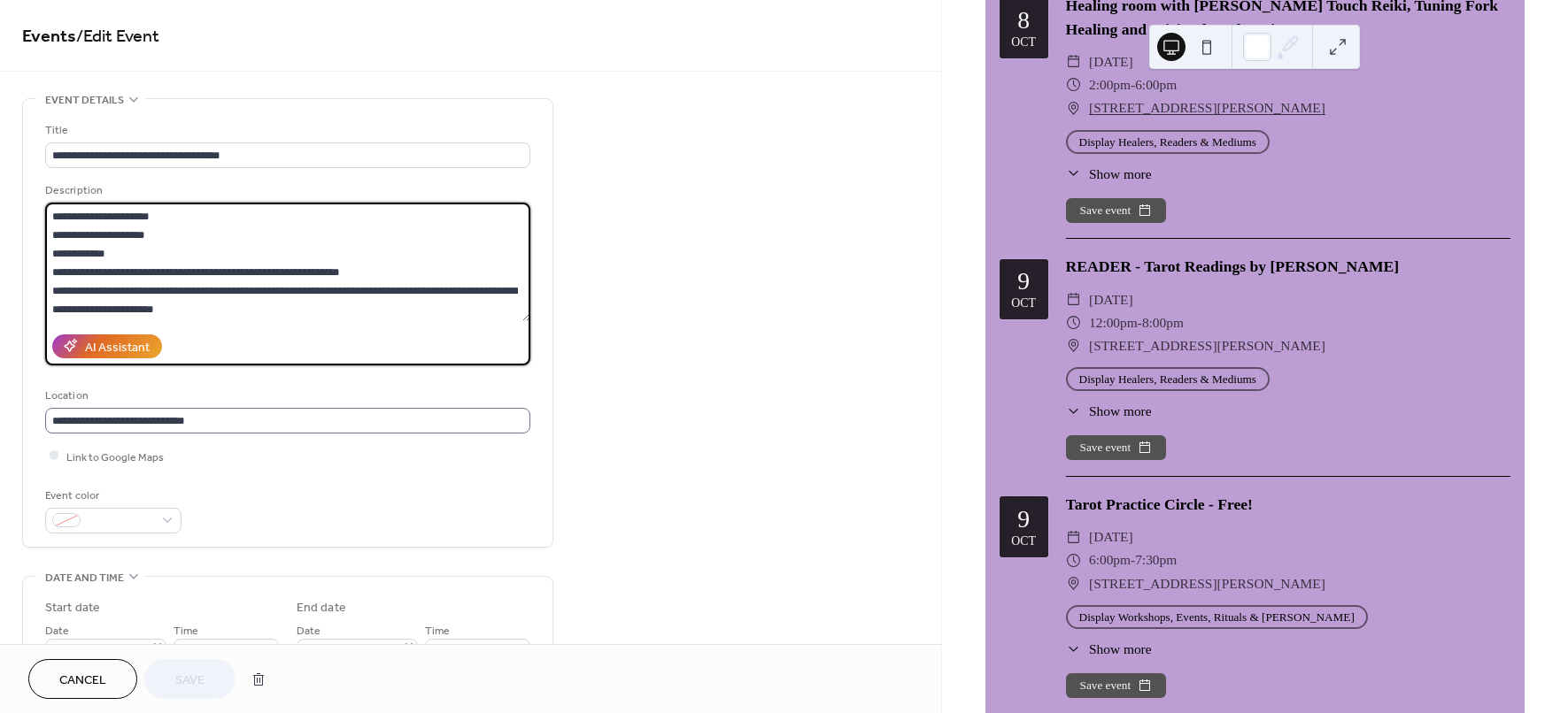
drag, startPoint x: 58, startPoint y: 209, endPoint x: 443, endPoint y: 409, distance: 433.8
click at [443, 409] on div "**********" at bounding box center [288, 328] width 485 height 413
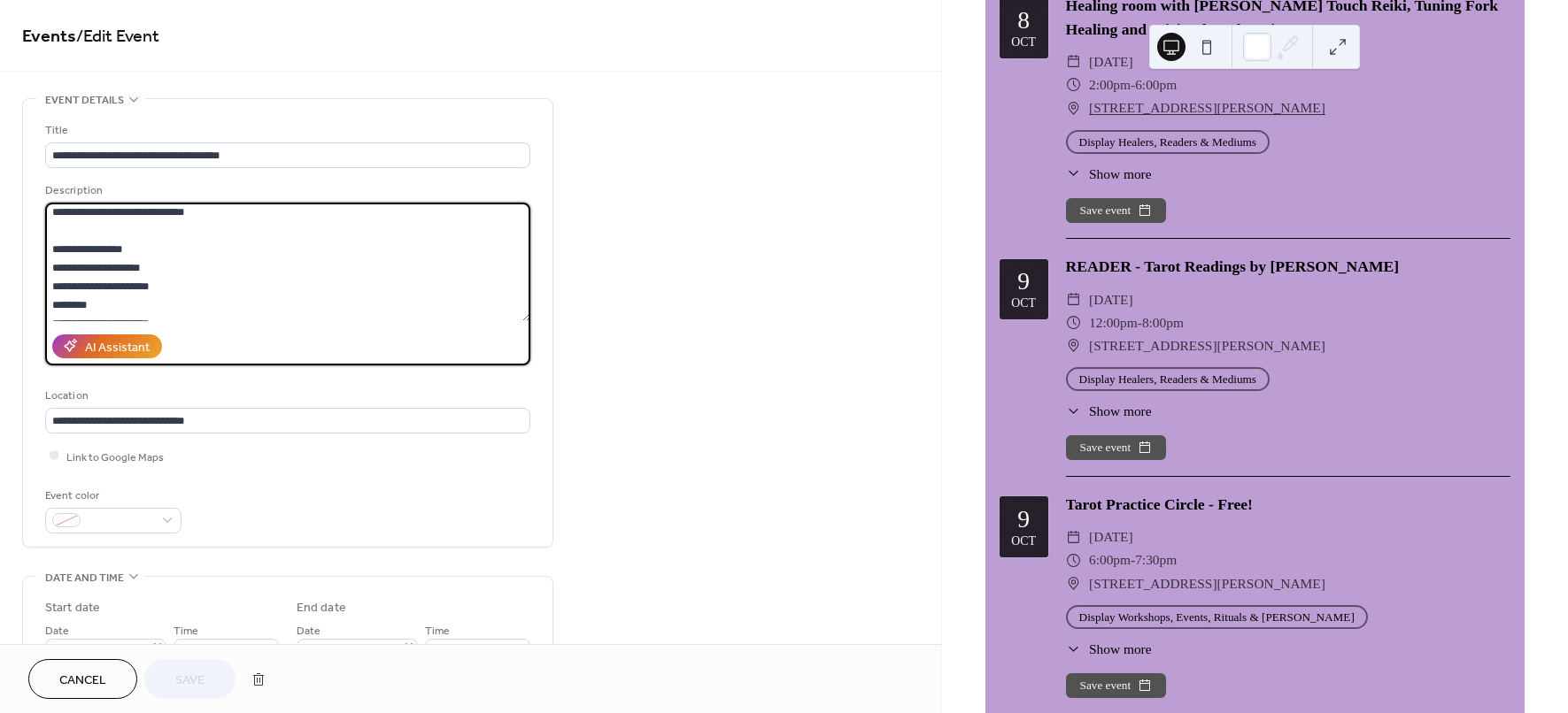
scroll to position [353, 0]
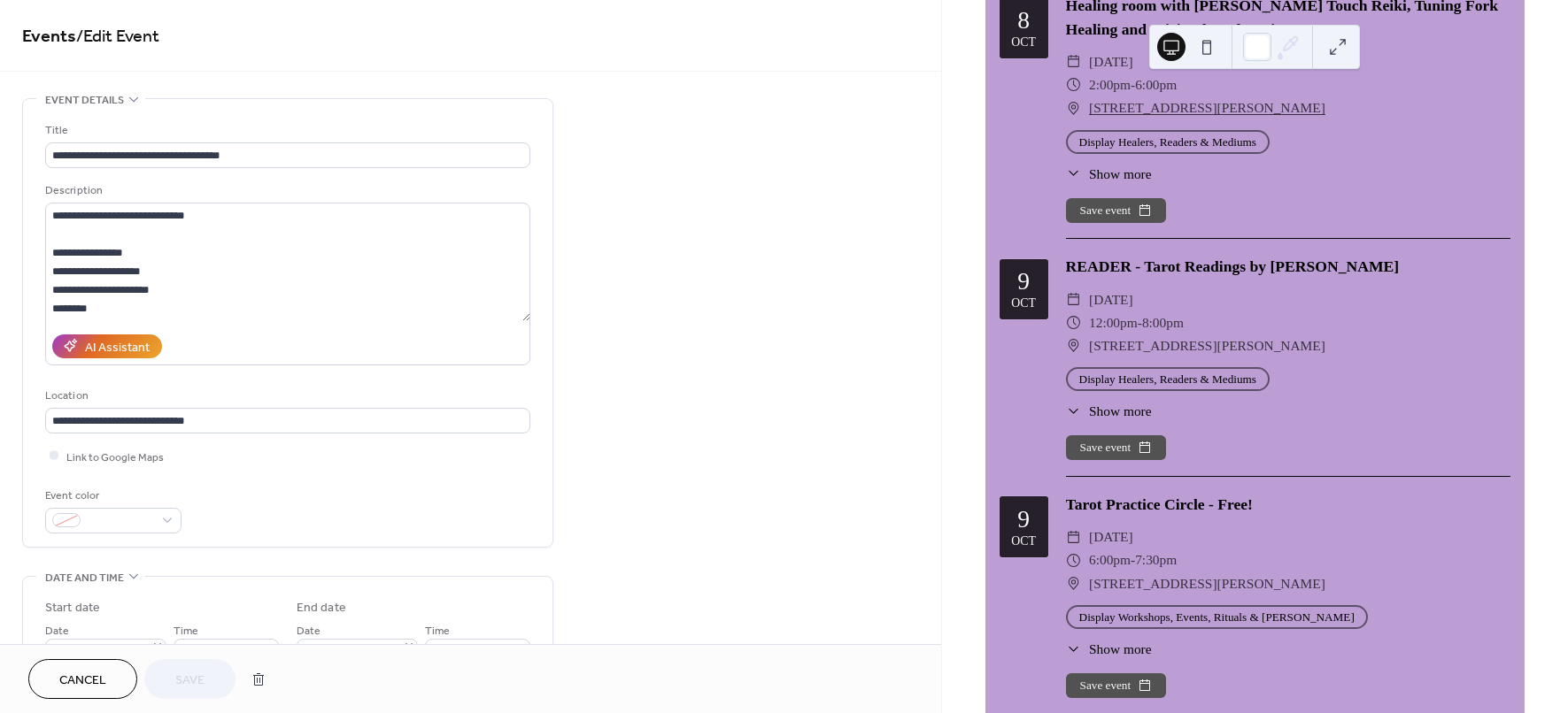
click at [371, 489] on div "Event color" at bounding box center [288, 511] width 485 height 47
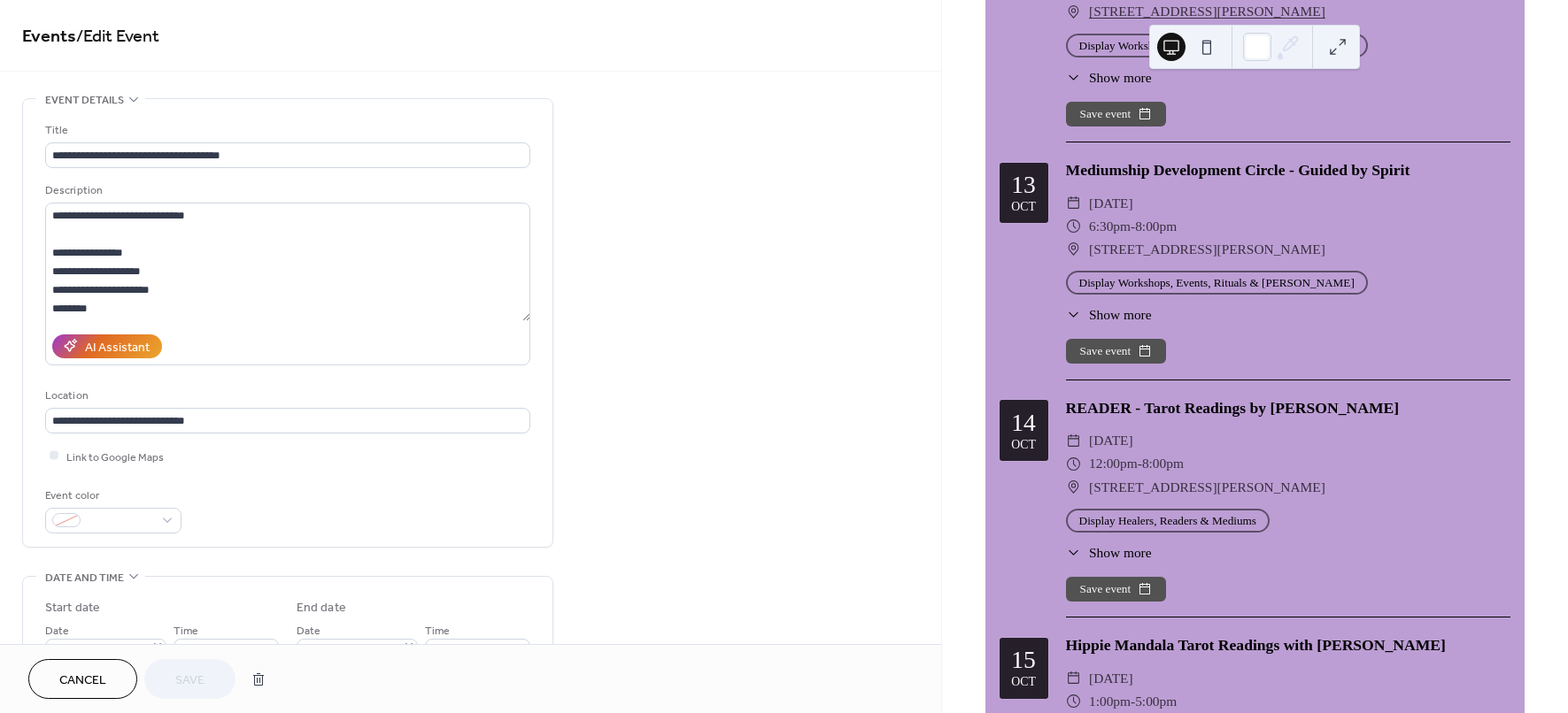
scroll to position [1991, 0]
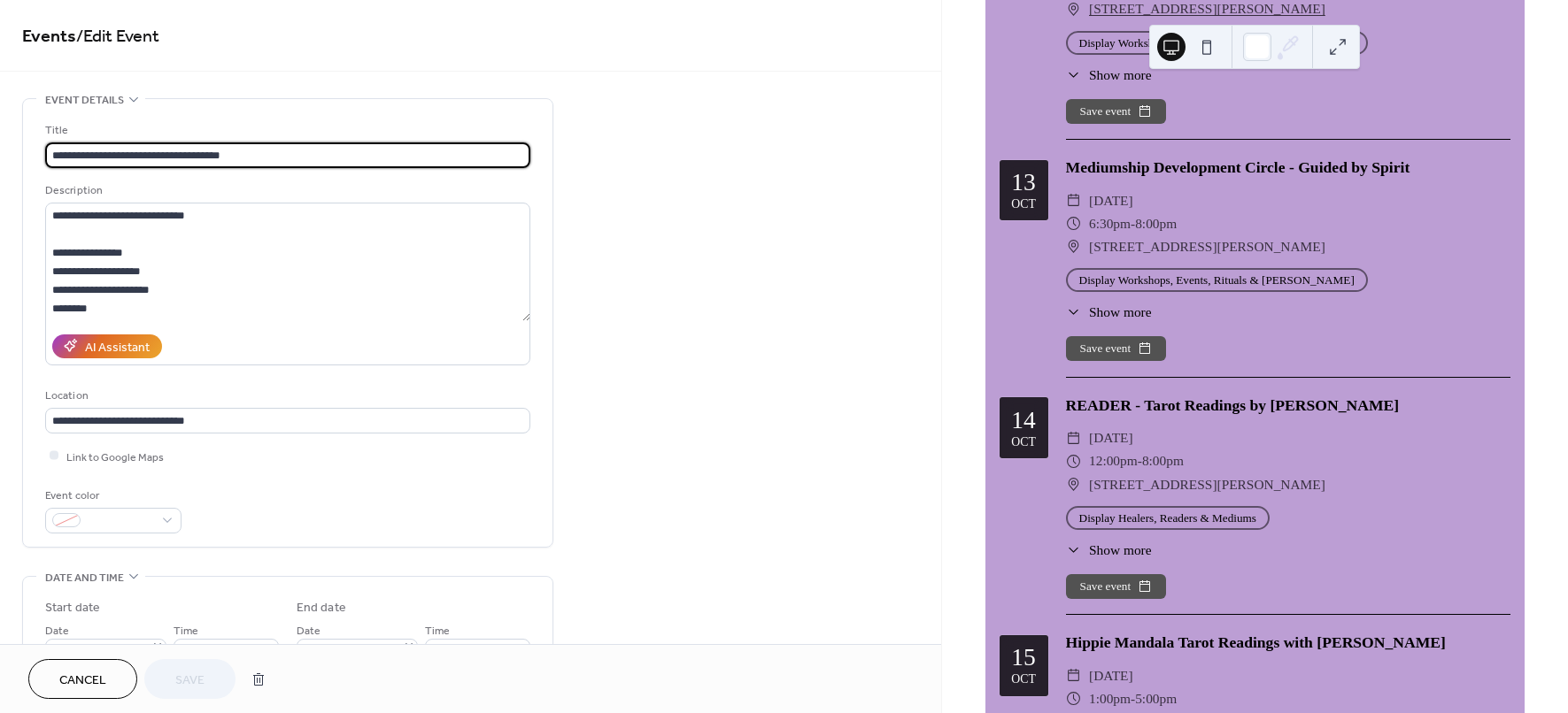
drag, startPoint x: 289, startPoint y: 145, endPoint x: -88, endPoint y: 238, distance: 388.3
click at [0, 238] on html "**********" at bounding box center [784, 356] width 1568 height 713
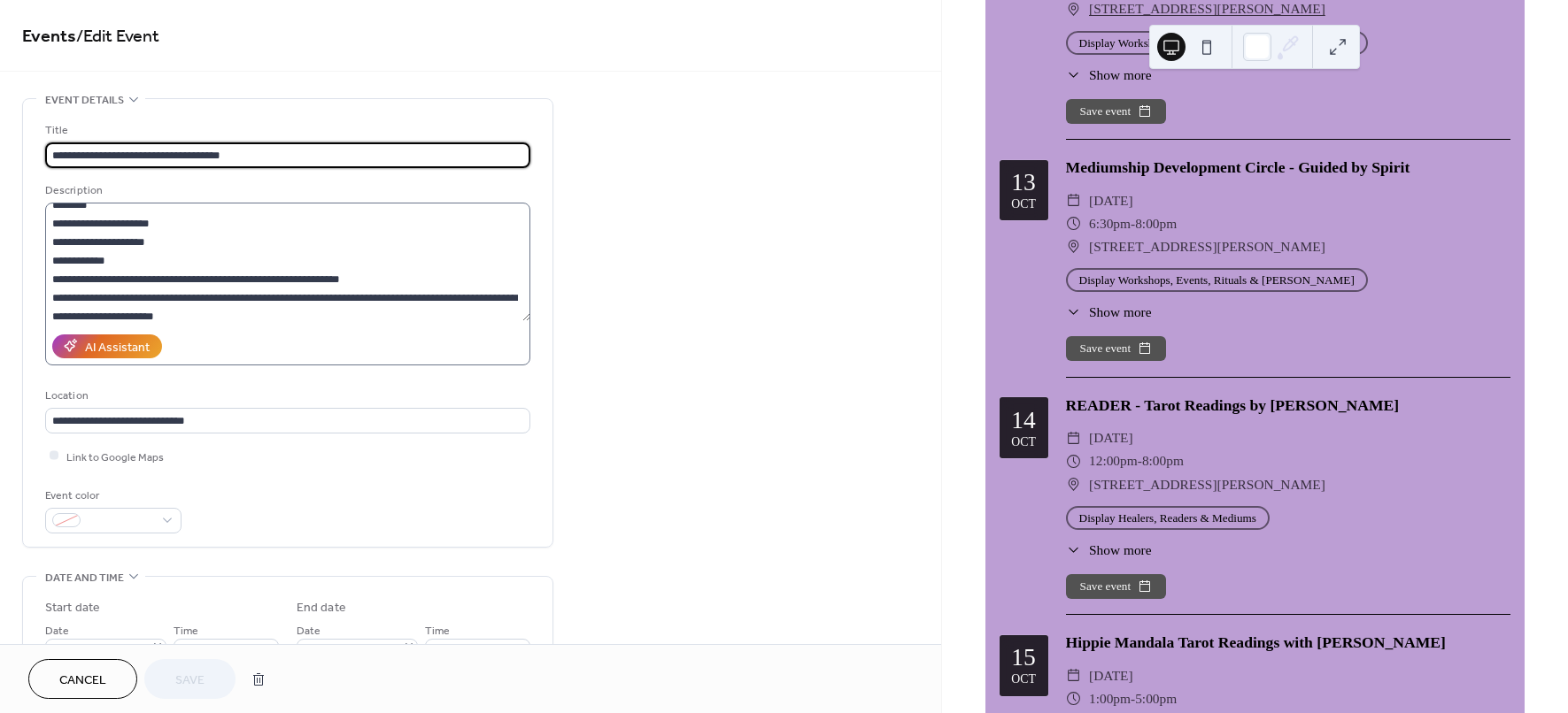
scroll to position [464, 0]
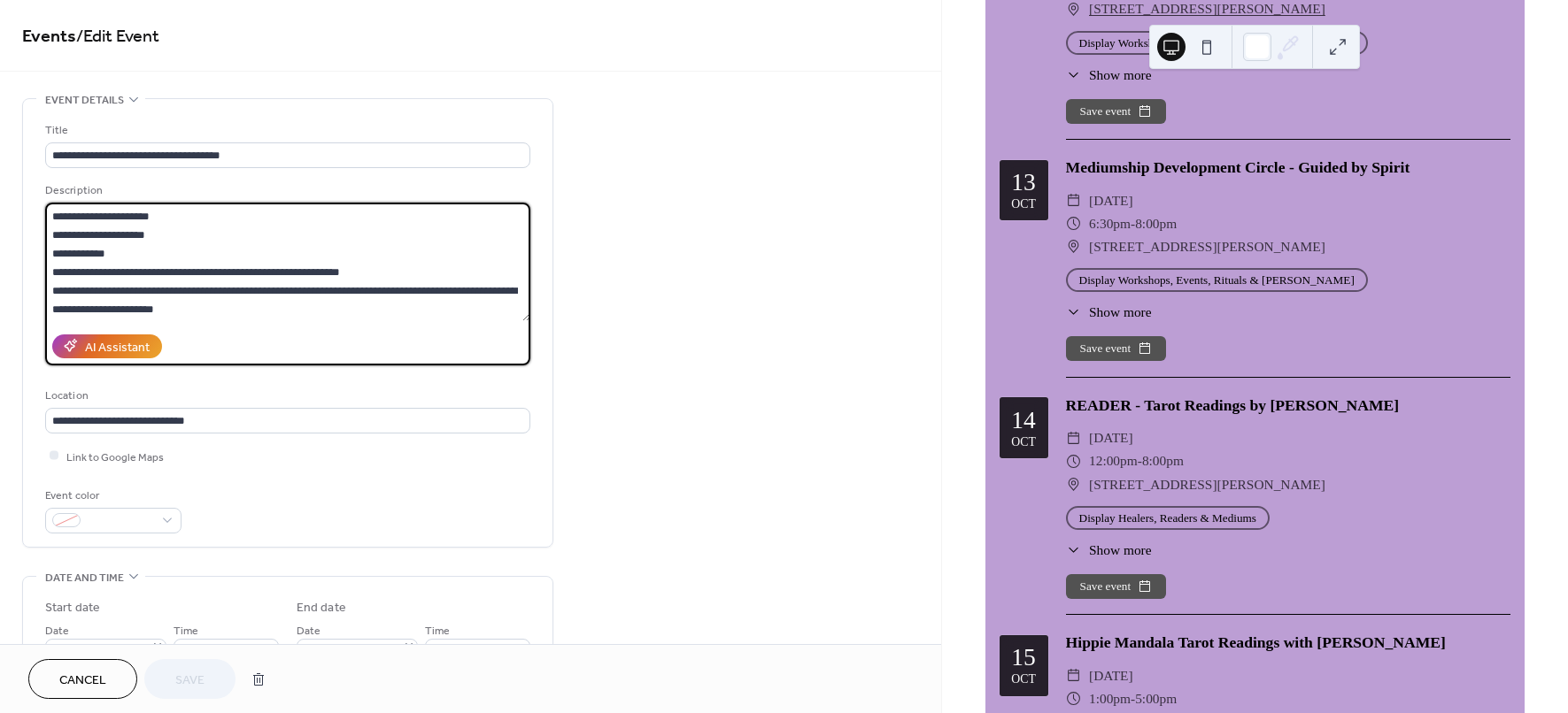
drag, startPoint x: 200, startPoint y: 308, endPoint x: 28, endPoint y: 289, distance: 173.0
click at [28, 289] on div "**********" at bounding box center [288, 323] width 529 height 448
drag, startPoint x: 164, startPoint y: 273, endPoint x: 194, endPoint y: 329, distance: 63.5
click at [194, 329] on div "Description AI Assistant" at bounding box center [288, 274] width 485 height 184
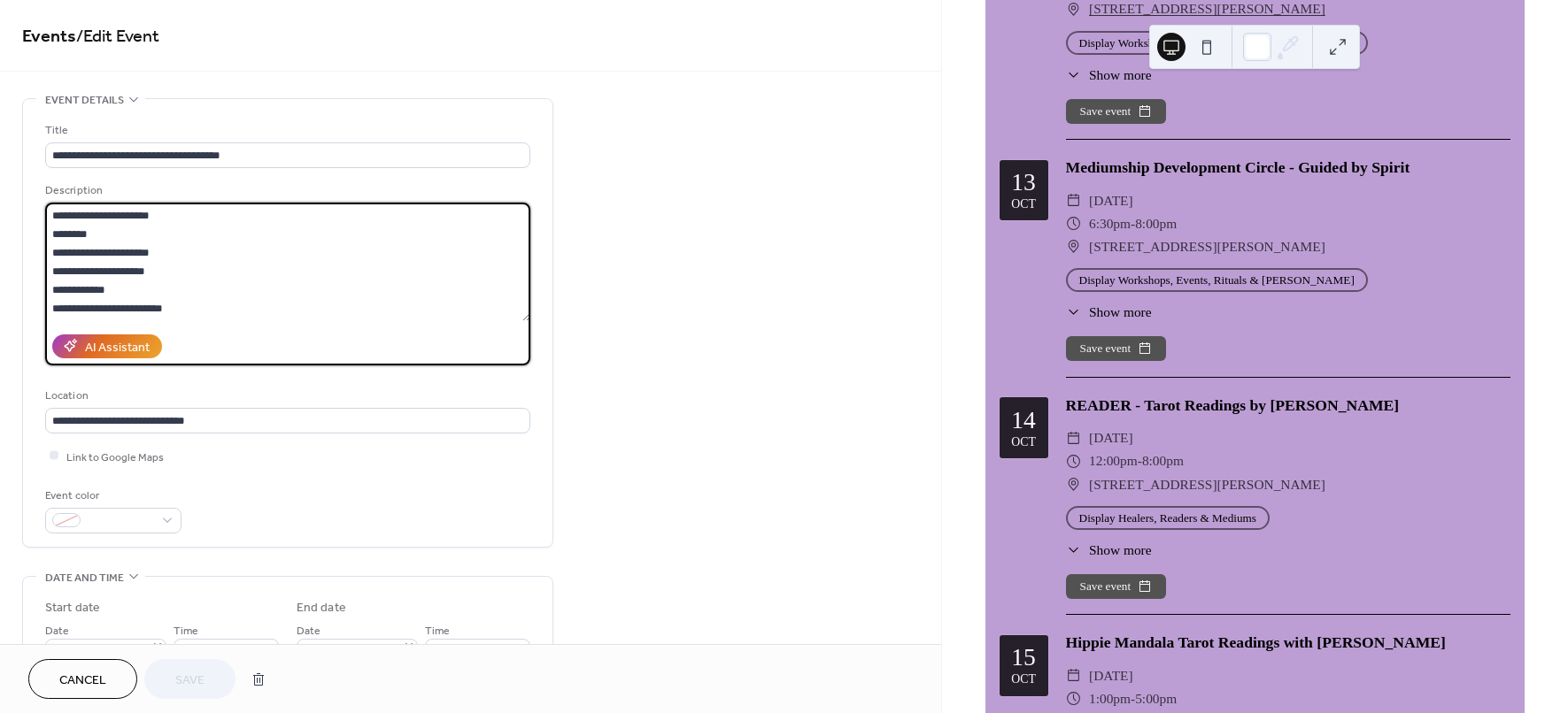
scroll to position [426, 0]
type textarea "**********"
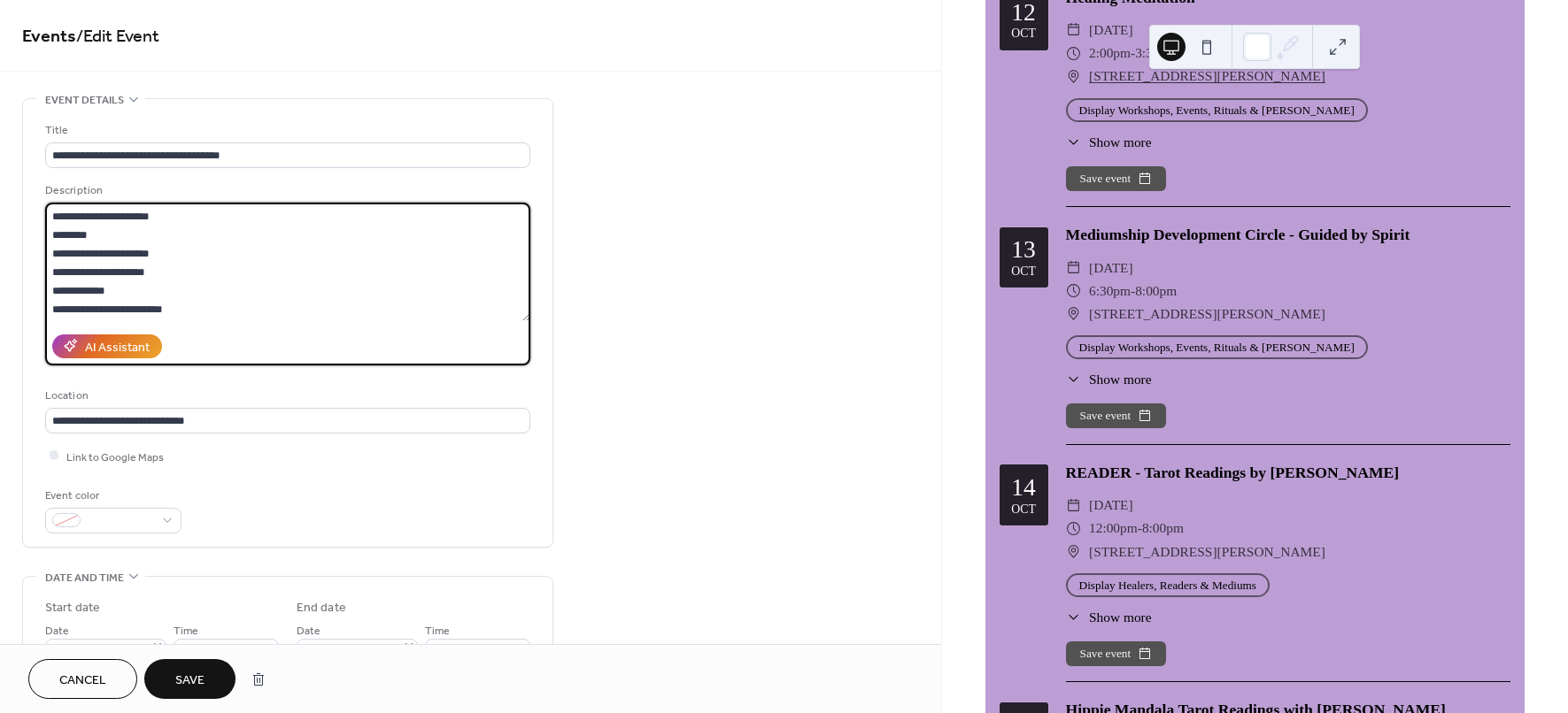
scroll to position [1770, 0]
